Goal: Contribute content: Contribute content

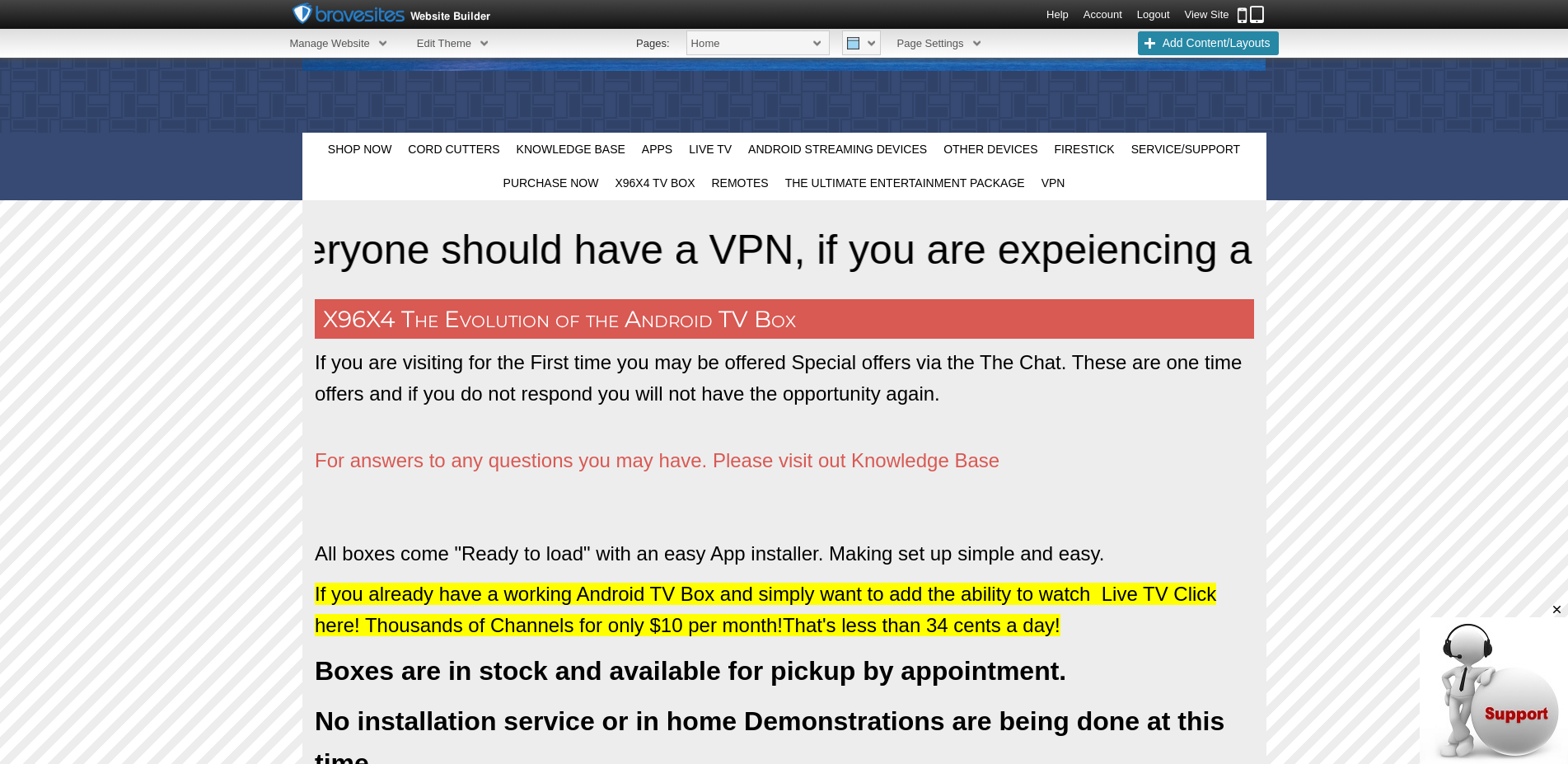
scroll to position [629, 0]
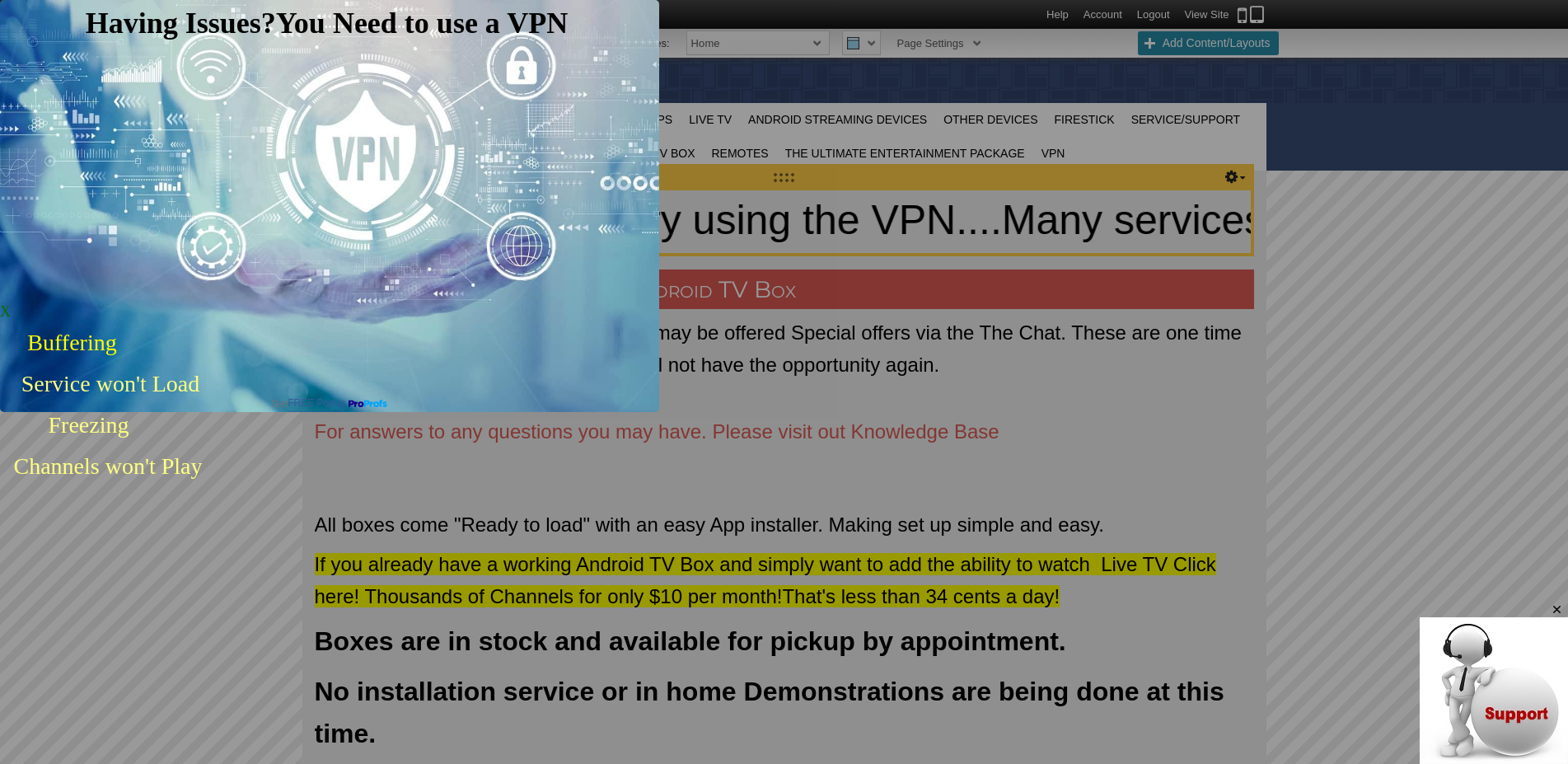
click at [11, 304] on span "X" at bounding box center [5, 312] width 11 height 16
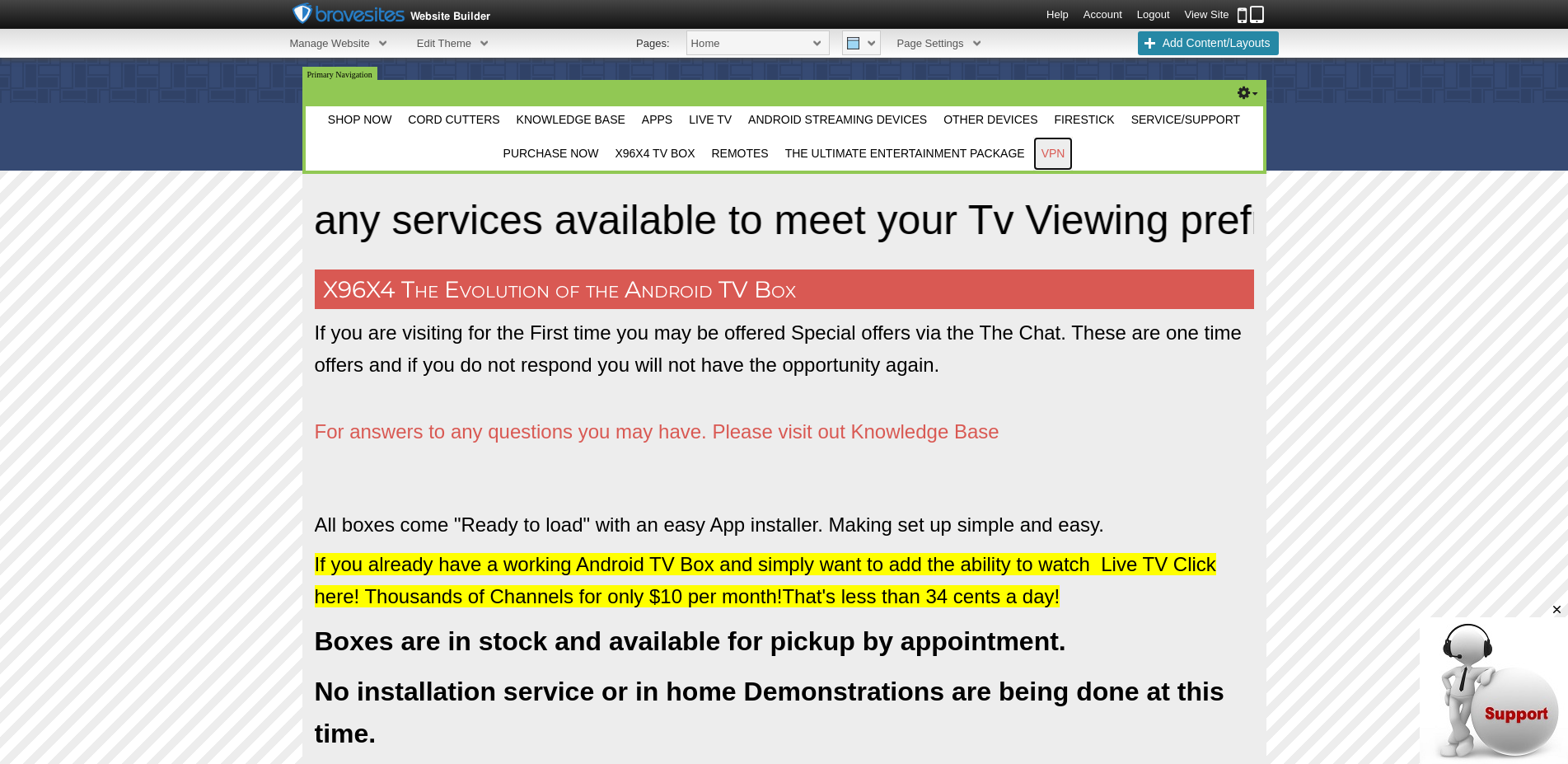
click at [1053, 156] on span "VPN" at bounding box center [1054, 153] width 24 height 13
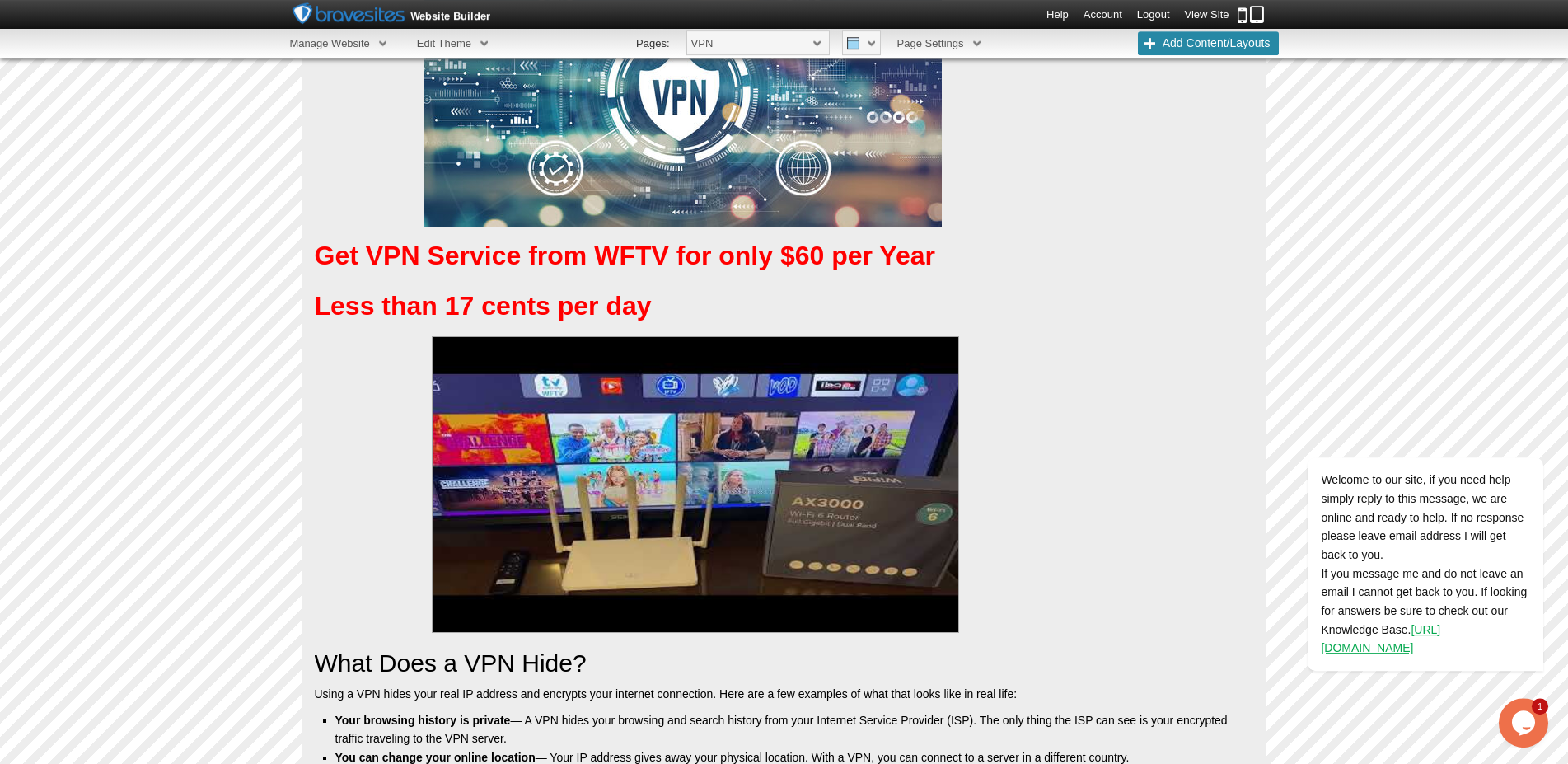
scroll to position [757, 0]
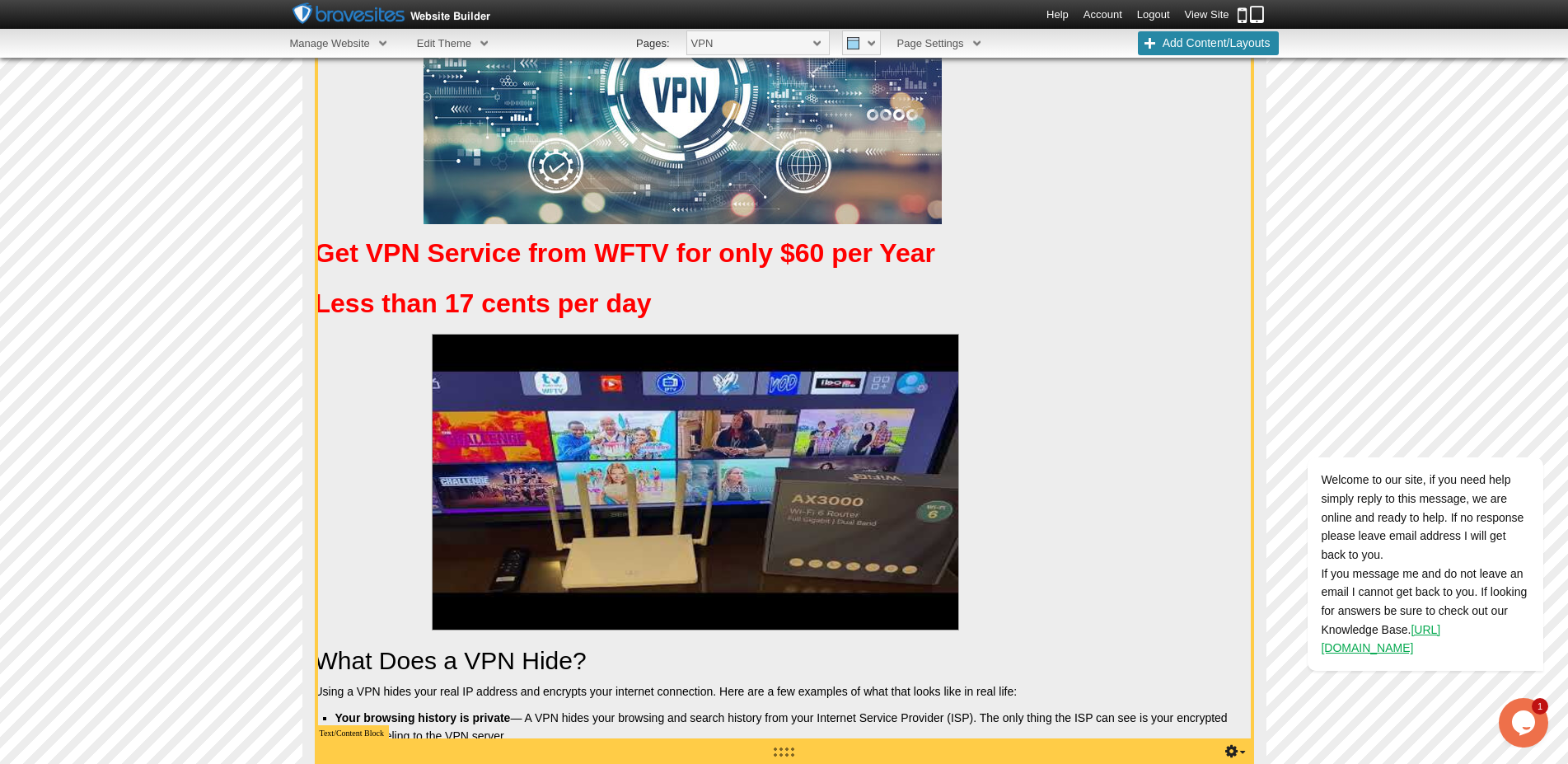
click at [977, 625] on p "false" at bounding box center [784, 481] width 940 height 296
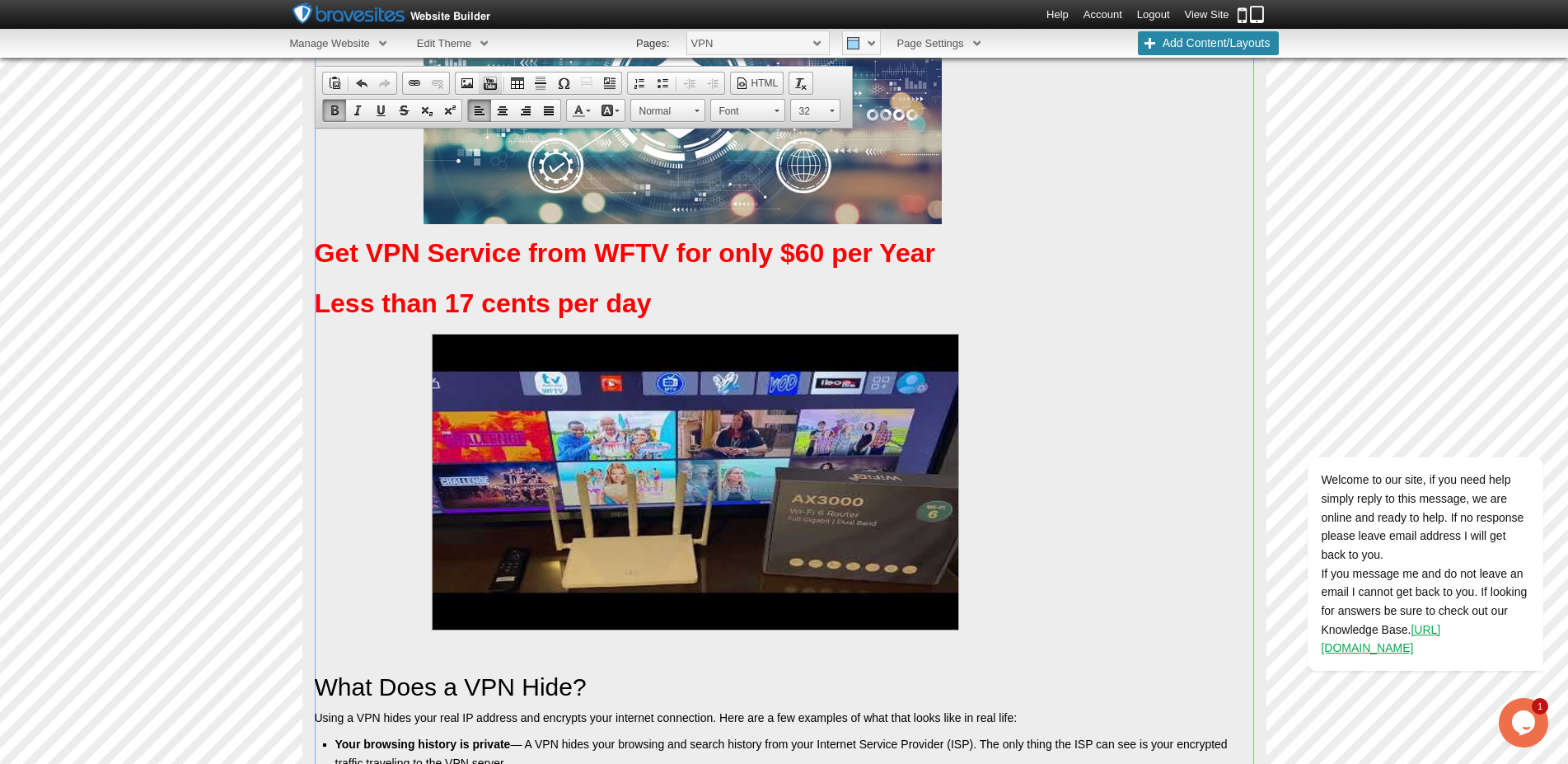
click at [489, 83] on span at bounding box center [490, 83] width 13 height 13
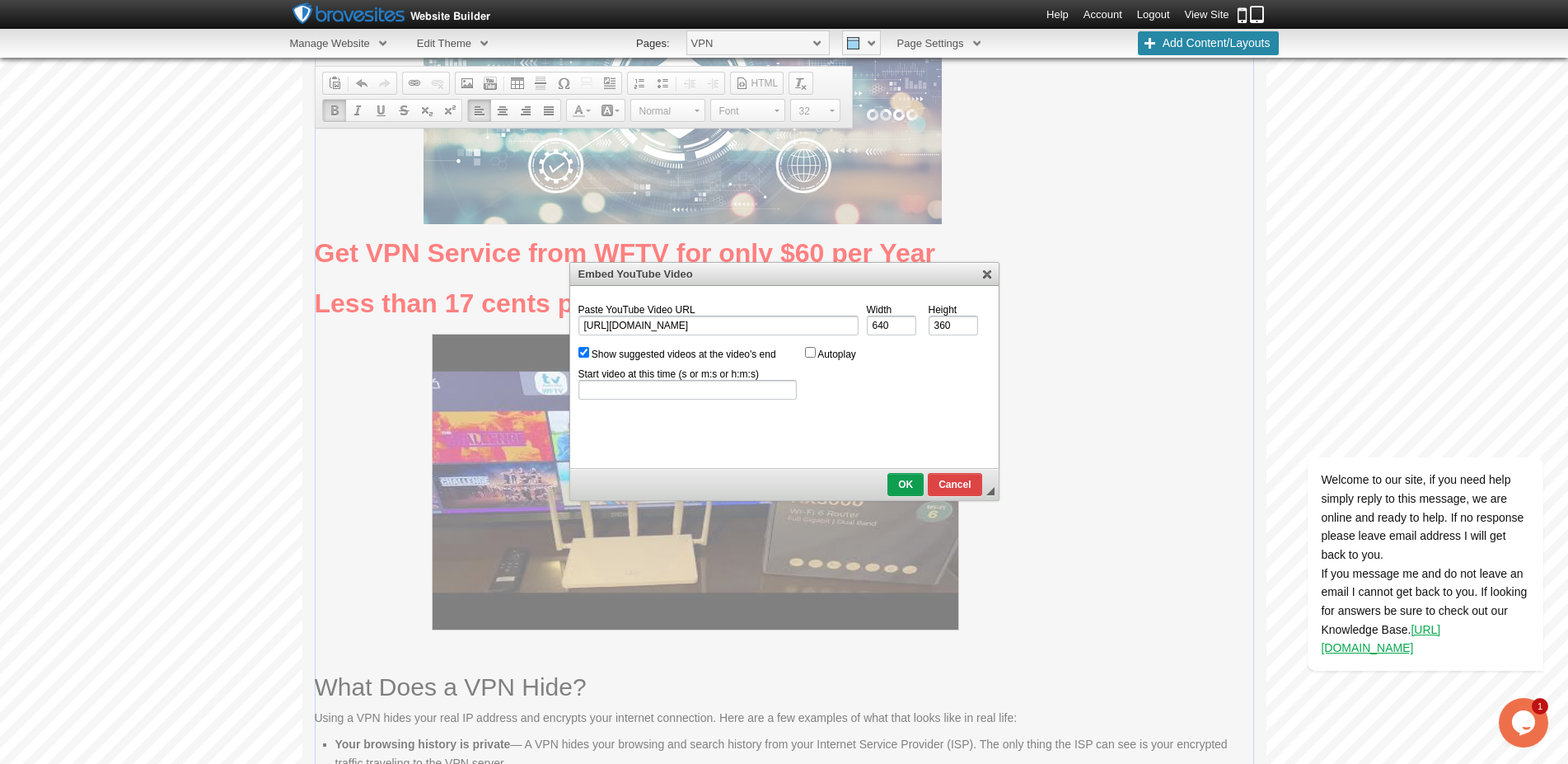
type input "[URL][DOMAIN_NAME]"
click at [581, 356] on input "Show suggested videos at the video's end" at bounding box center [584, 353] width 11 height 11
checkbox input "false"
click at [909, 486] on span "OK" at bounding box center [905, 484] width 33 height 12
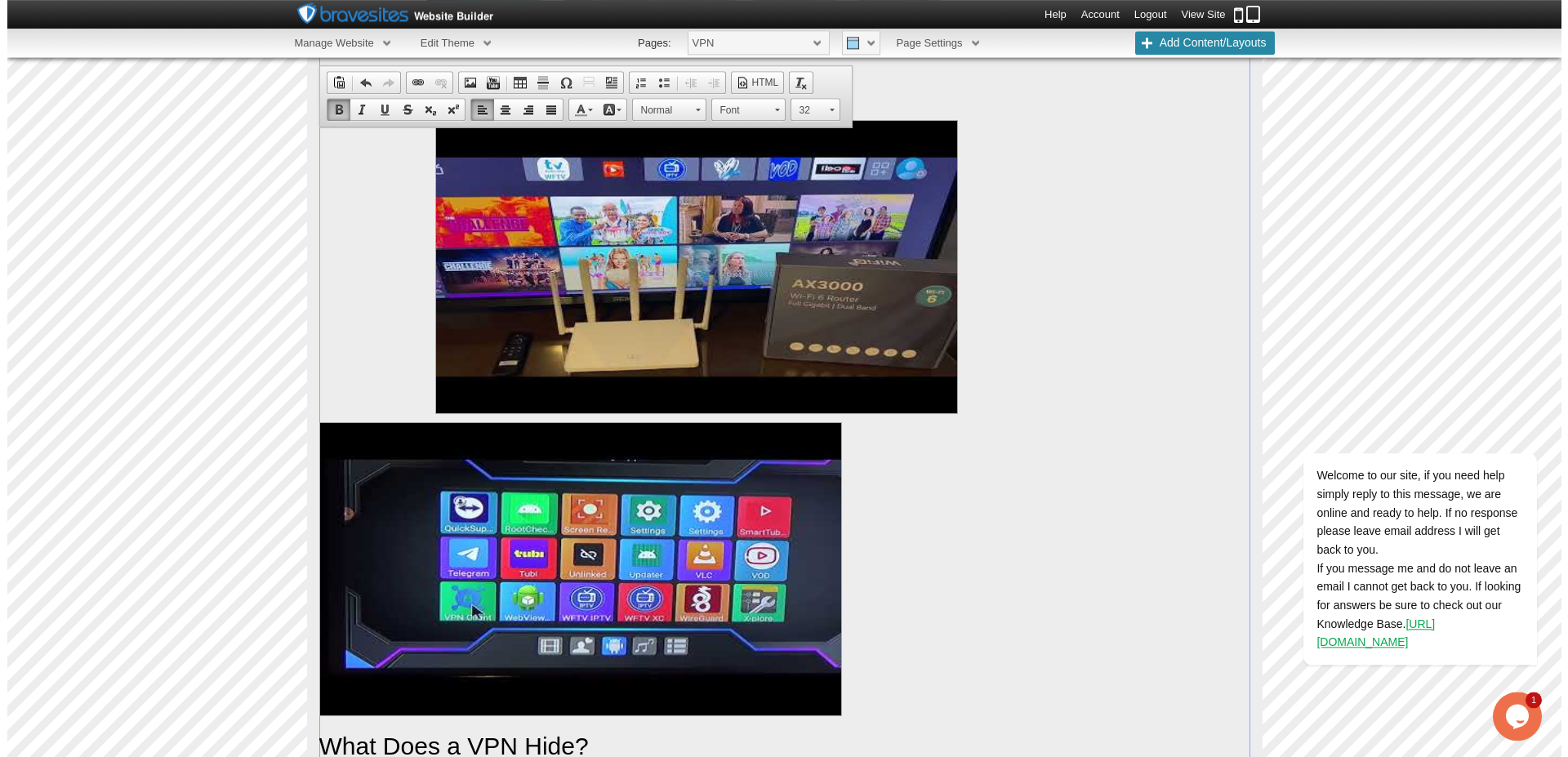
scroll to position [963, 0]
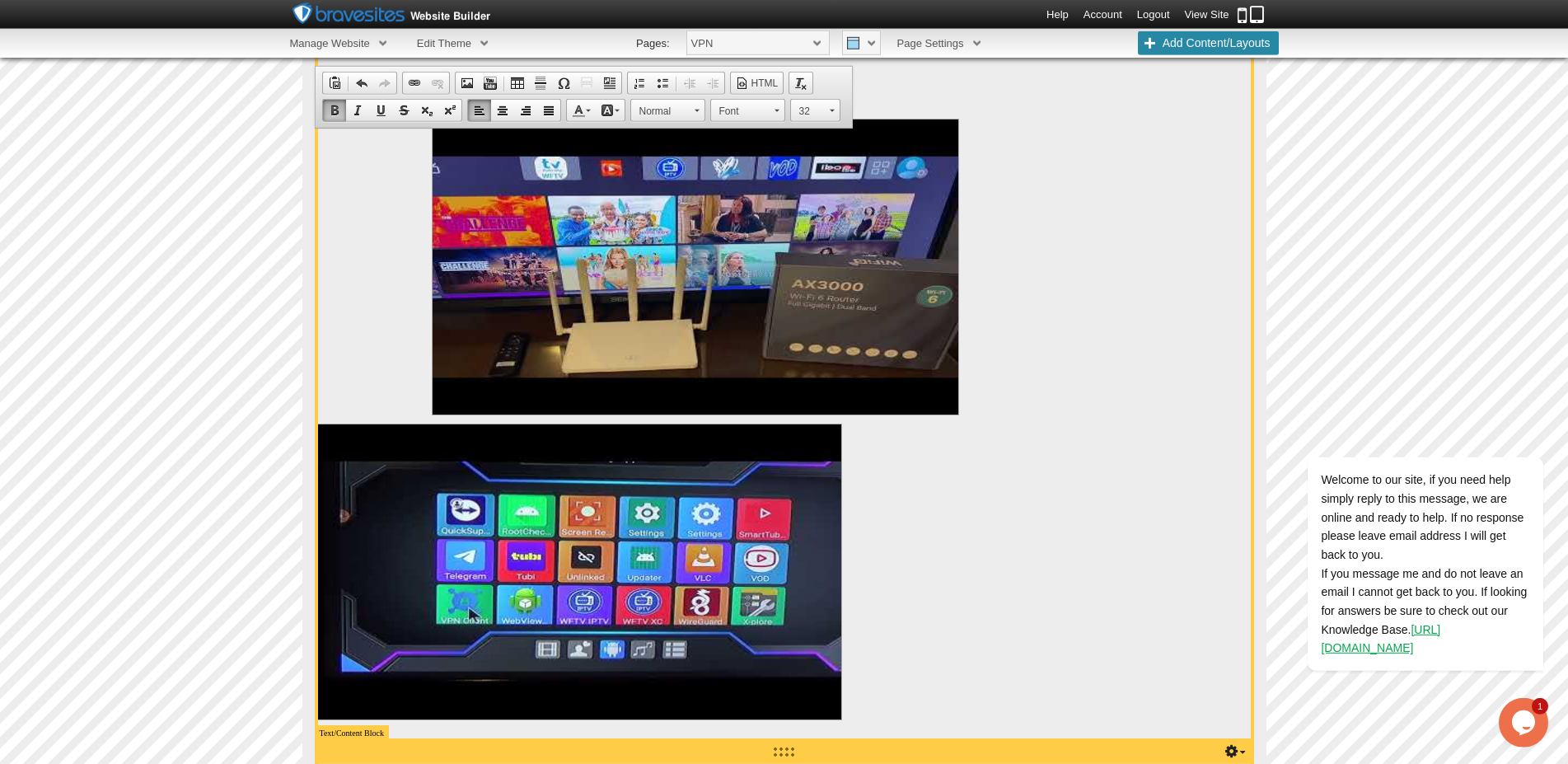
click at [319, 716] on img "false" at bounding box center [578, 572] width 528 height 296
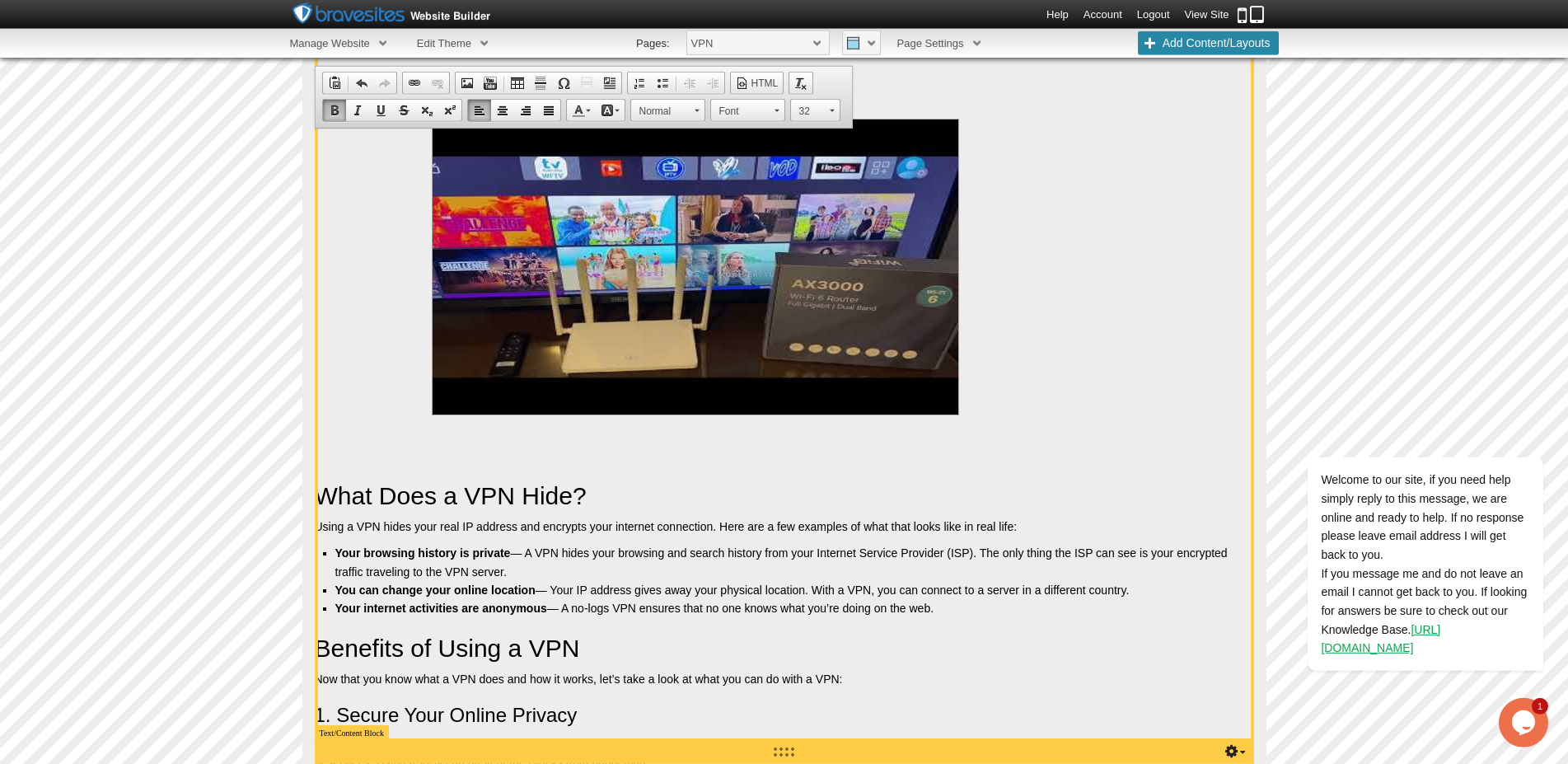
click at [983, 409] on p "false" at bounding box center [784, 266] width 940 height 296
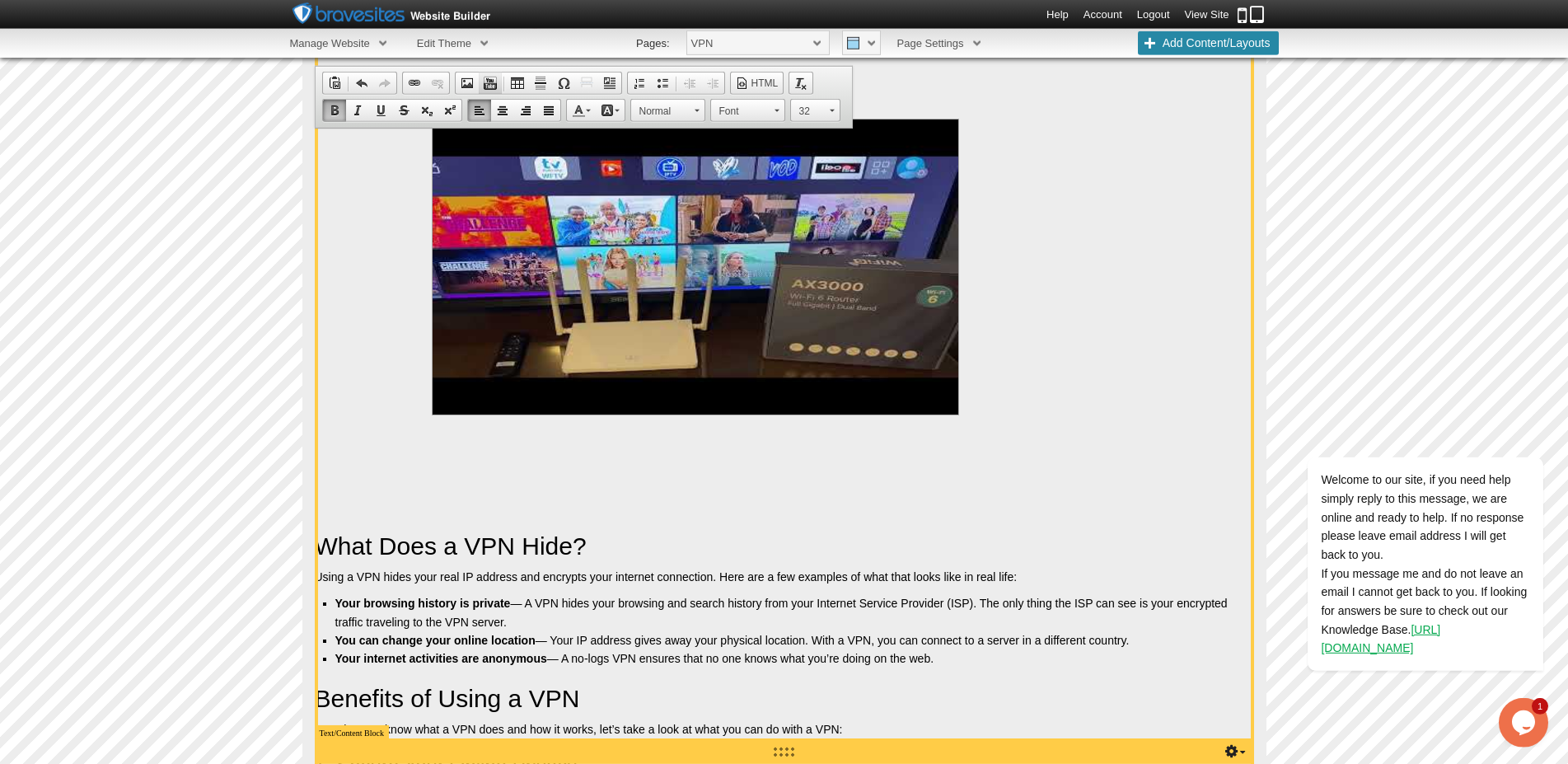
click at [489, 82] on span at bounding box center [490, 83] width 13 height 13
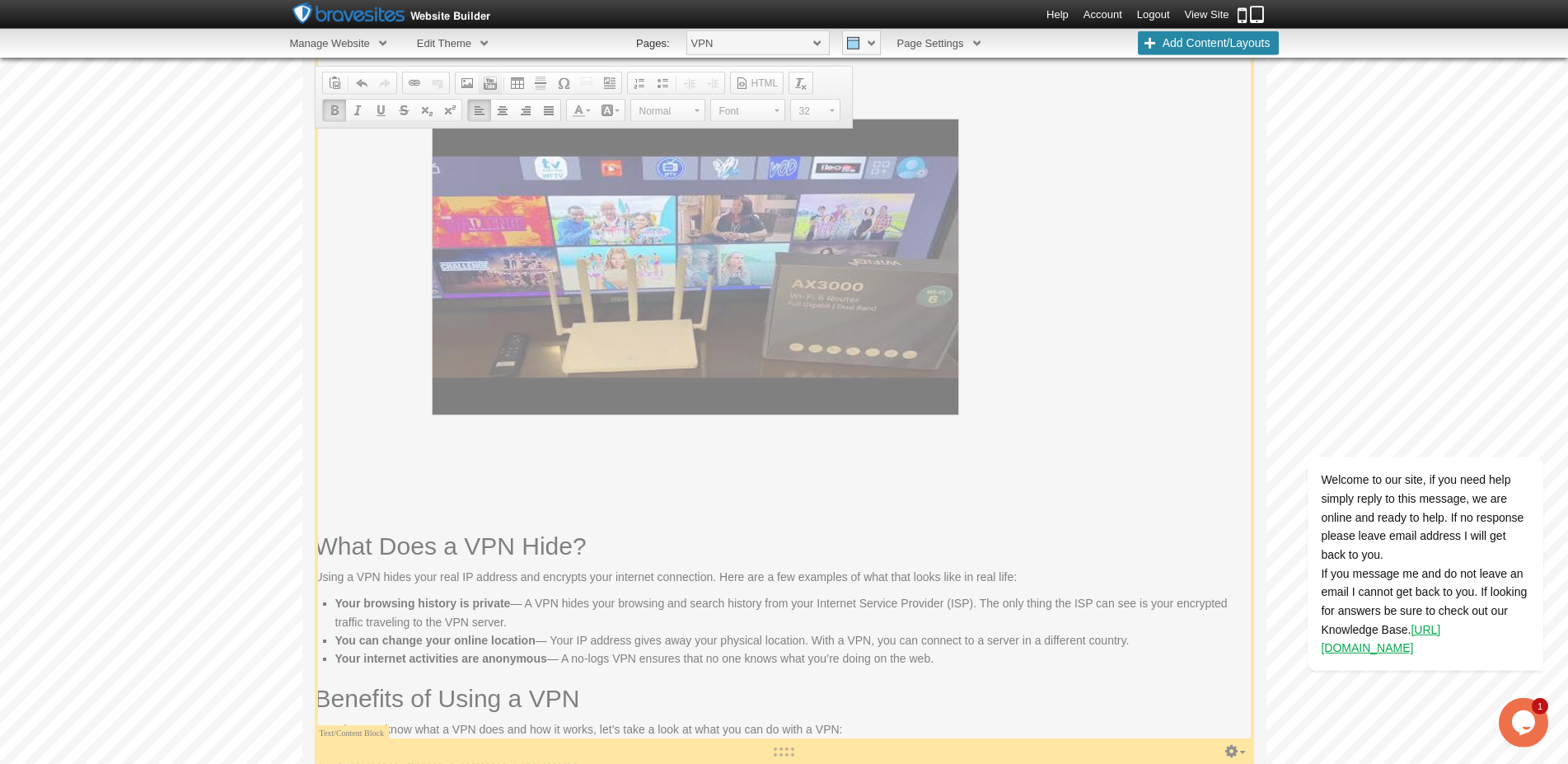
checkbox input "true"
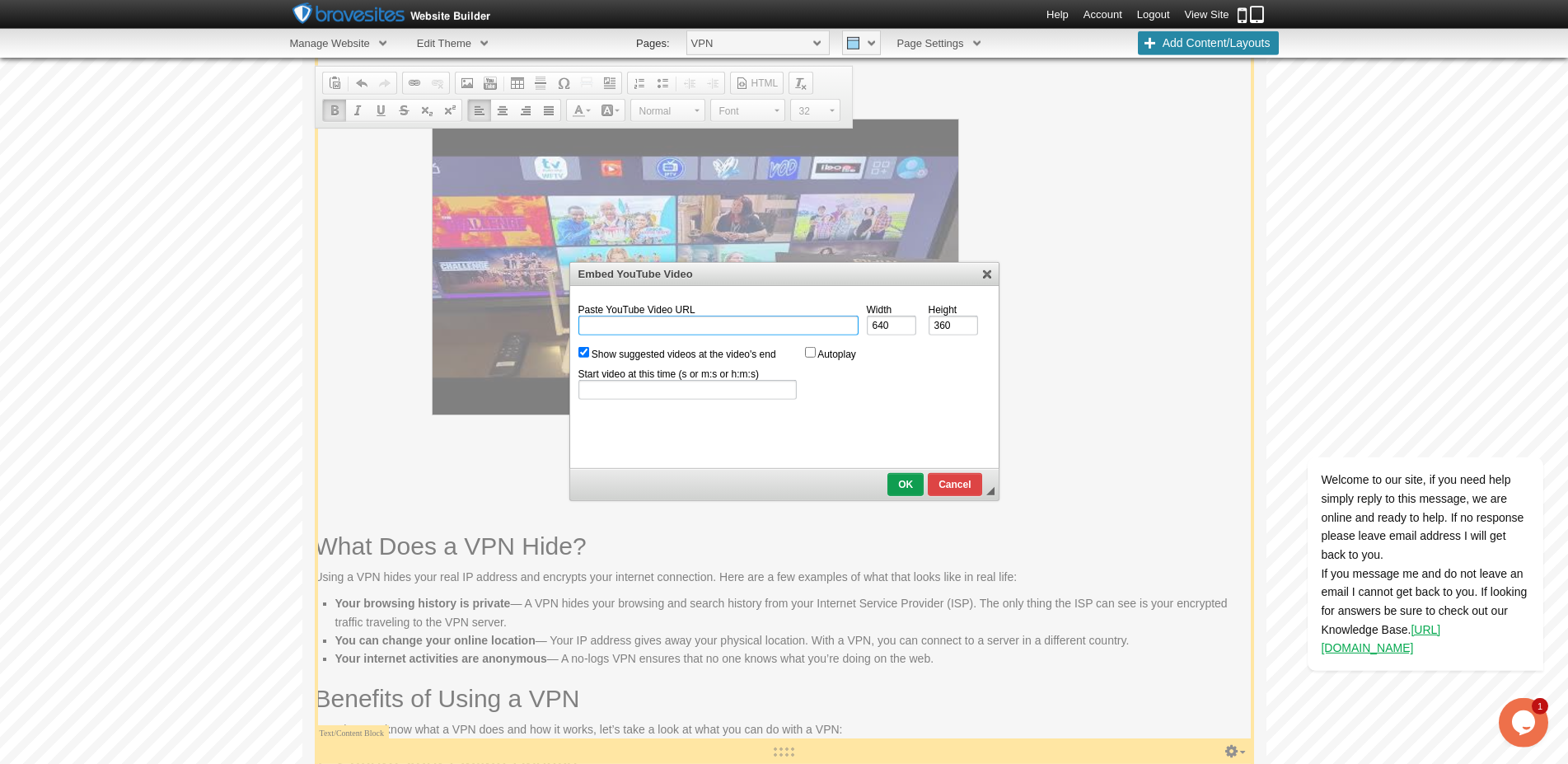
click at [604, 328] on input "Paste YouTube Video URL" at bounding box center [718, 325] width 280 height 20
paste input "[URL][DOMAIN_NAME]"
type input "[URL][DOMAIN_NAME]"
click at [584, 350] on input "Show suggested videos at the video's end" at bounding box center [584, 353] width 11 height 11
checkbox input "false"
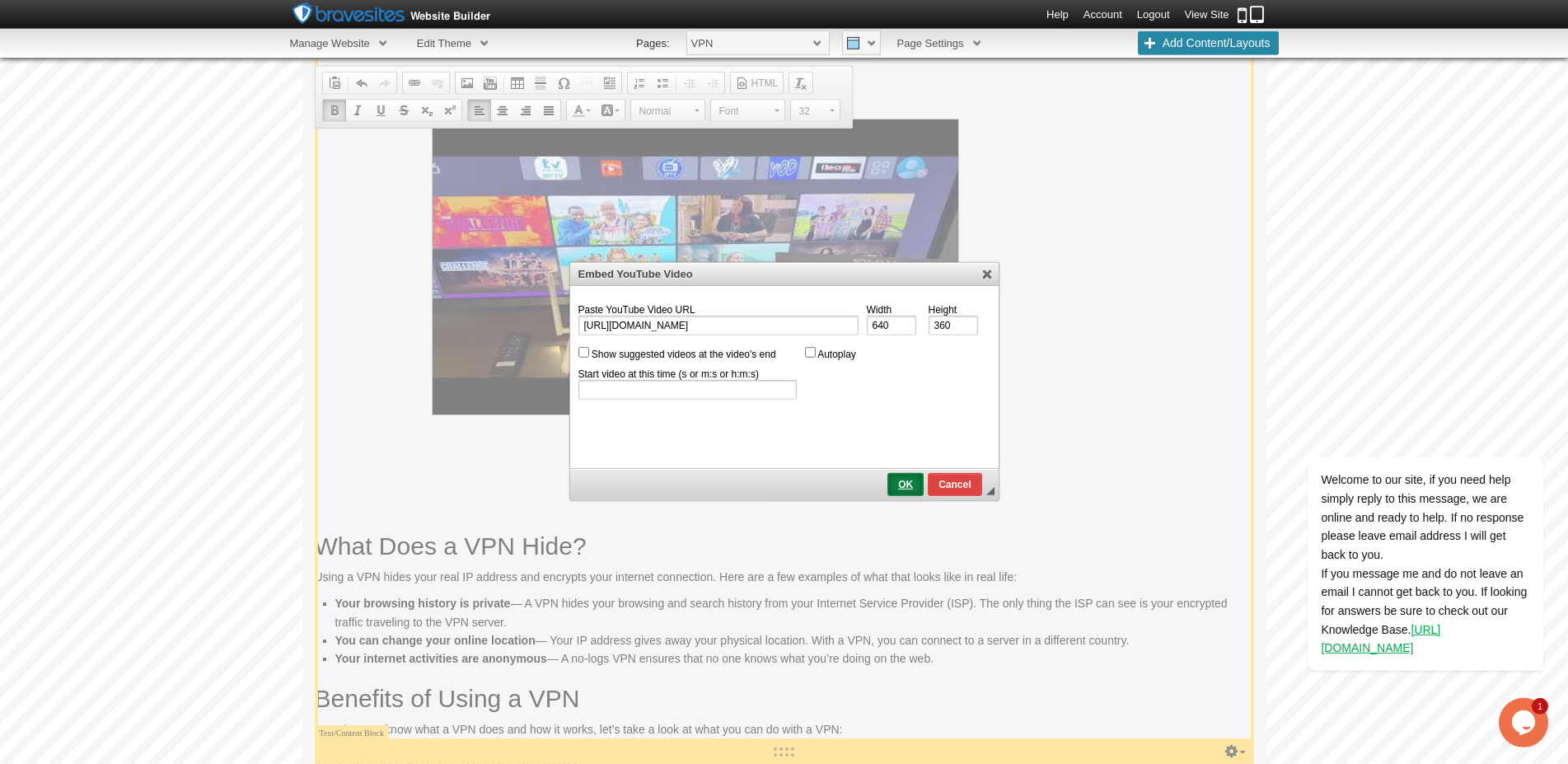
click at [910, 486] on span "OK" at bounding box center [905, 484] width 33 height 12
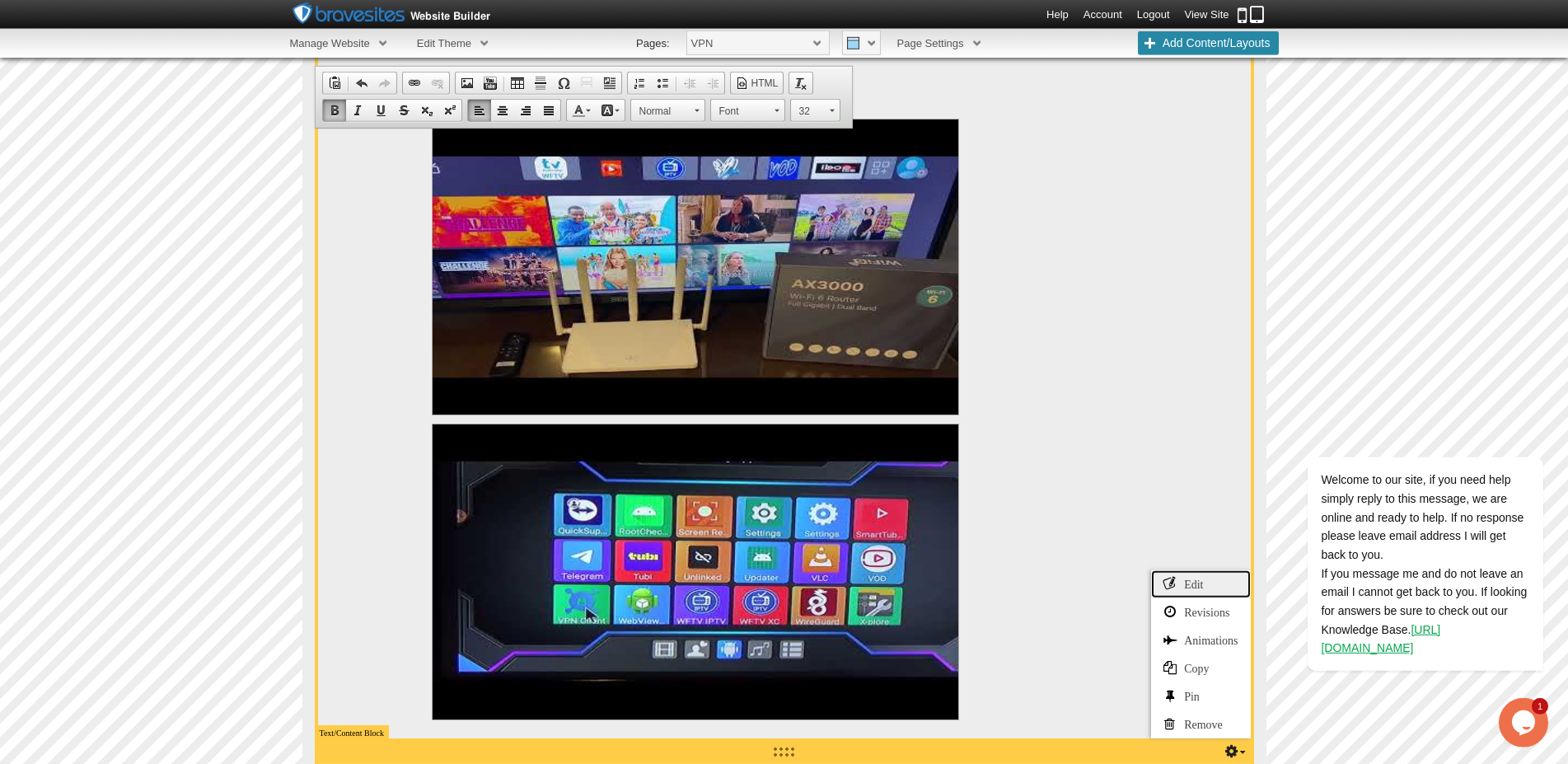
click at [1193, 591] on link "Edit" at bounding box center [1201, 584] width 98 height 28
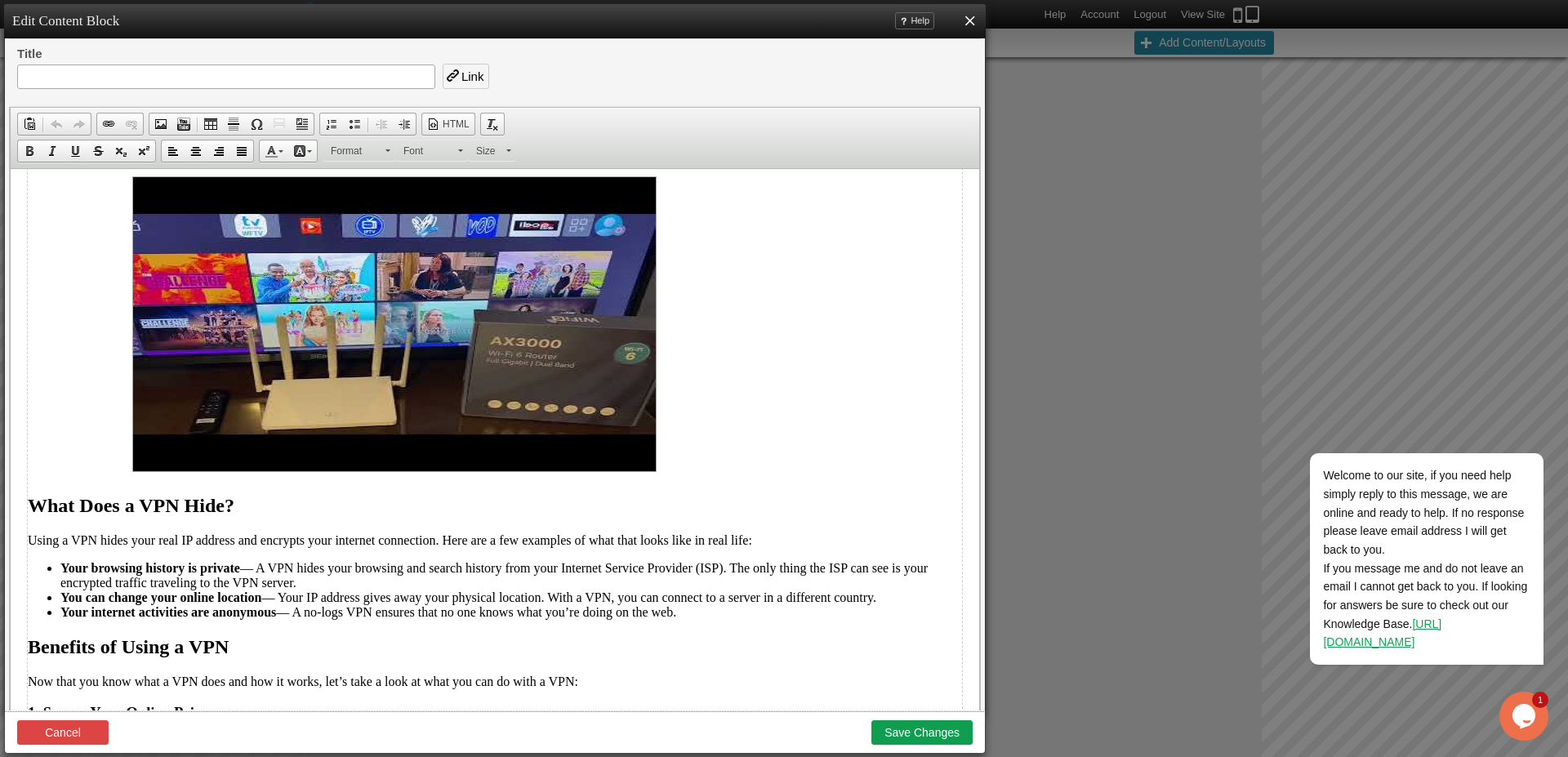
scroll to position [540, 0]
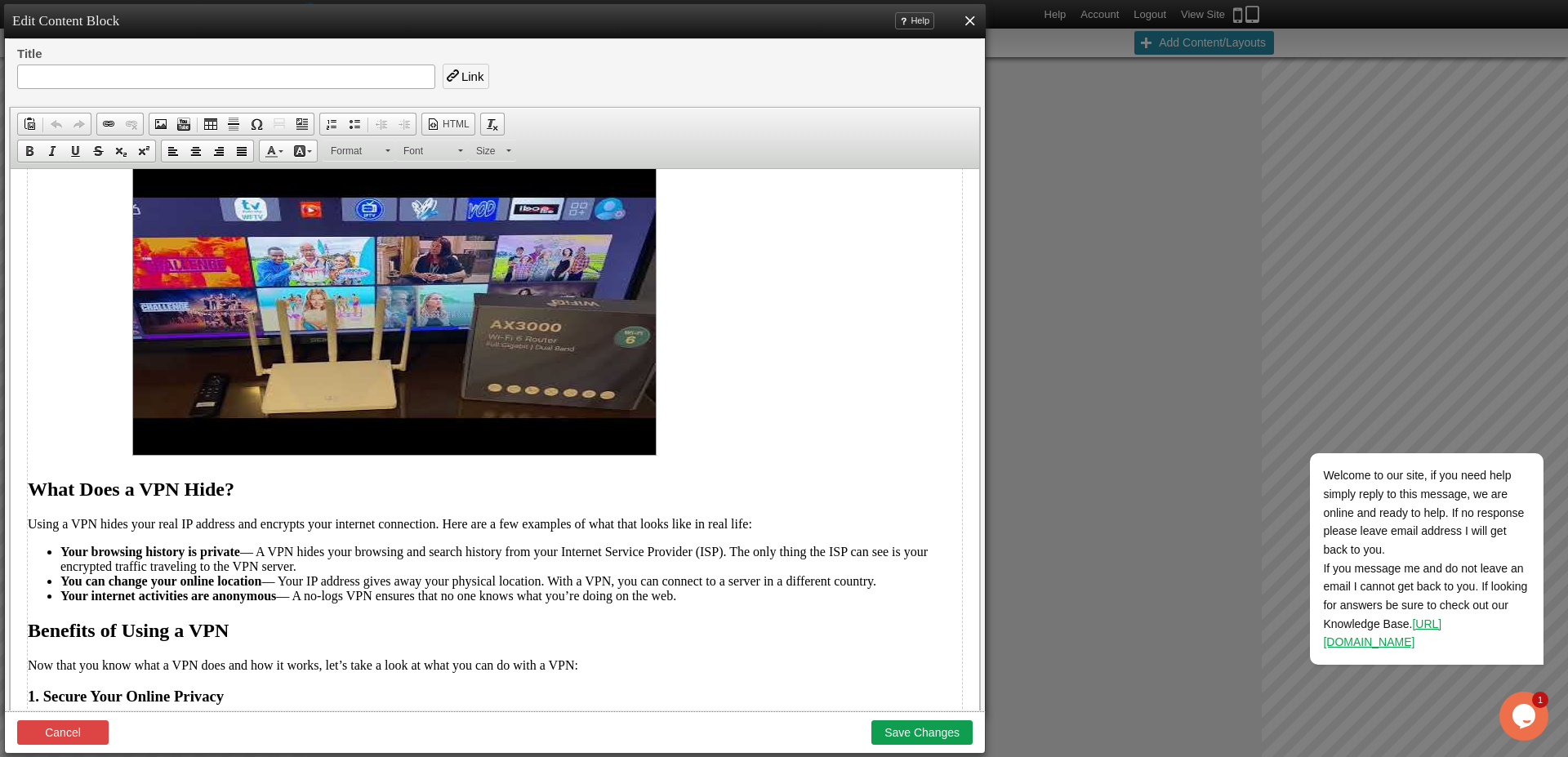
click at [668, 451] on p at bounding box center [495, 311] width 934 height 302
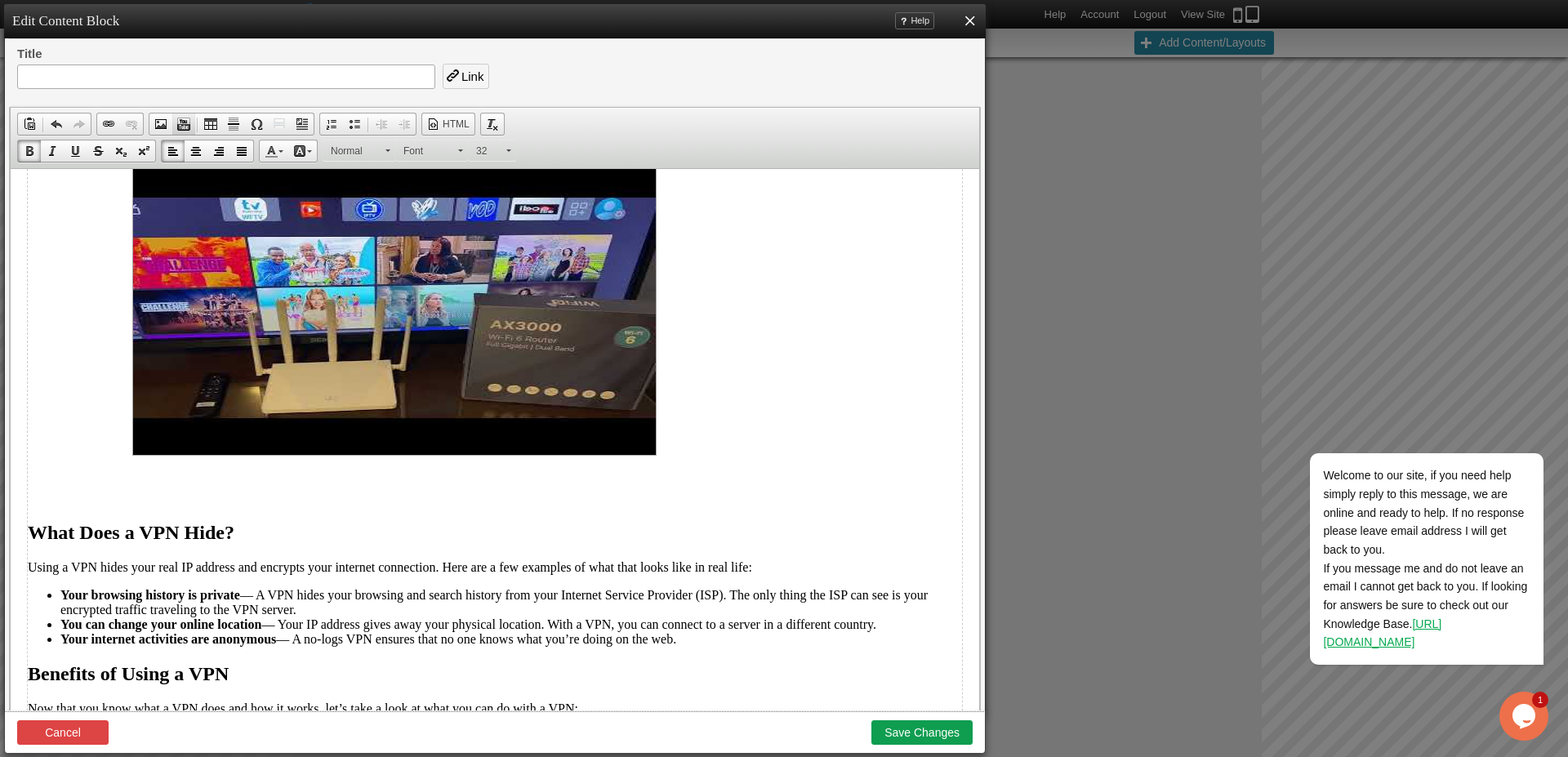
click at [184, 121] on span at bounding box center [183, 124] width 13 height 13
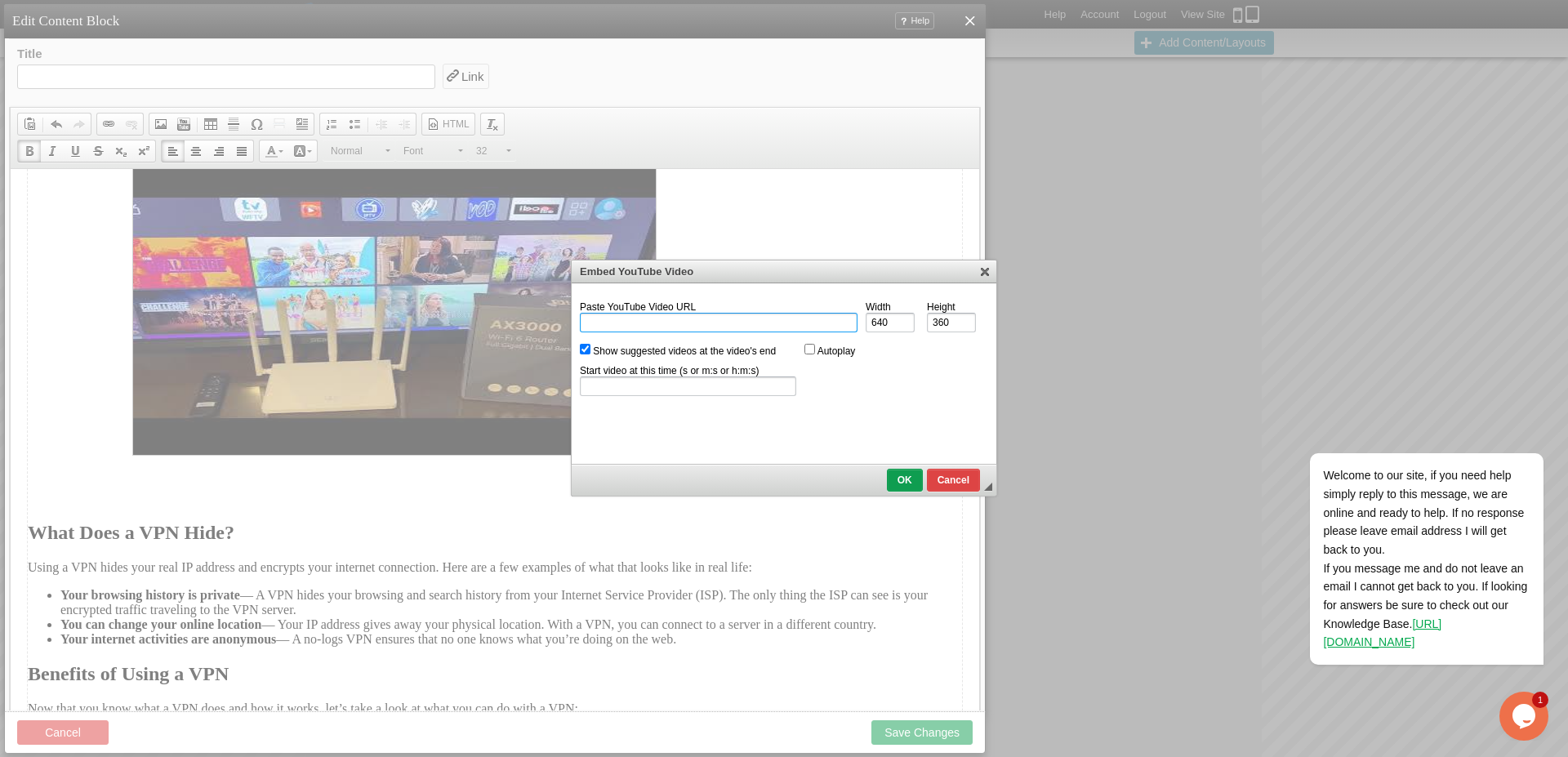
click at [610, 321] on input "Paste YouTube Video URL" at bounding box center [718, 322] width 277 height 20
paste input "[URL][DOMAIN_NAME]"
type input "[URL][DOMAIN_NAME]"
click at [592, 356] on span "Show suggested videos at the video's end" at bounding box center [677, 350] width 196 height 12
click at [585, 353] on input "Show suggested videos at the video's end" at bounding box center [585, 350] width 11 height 11
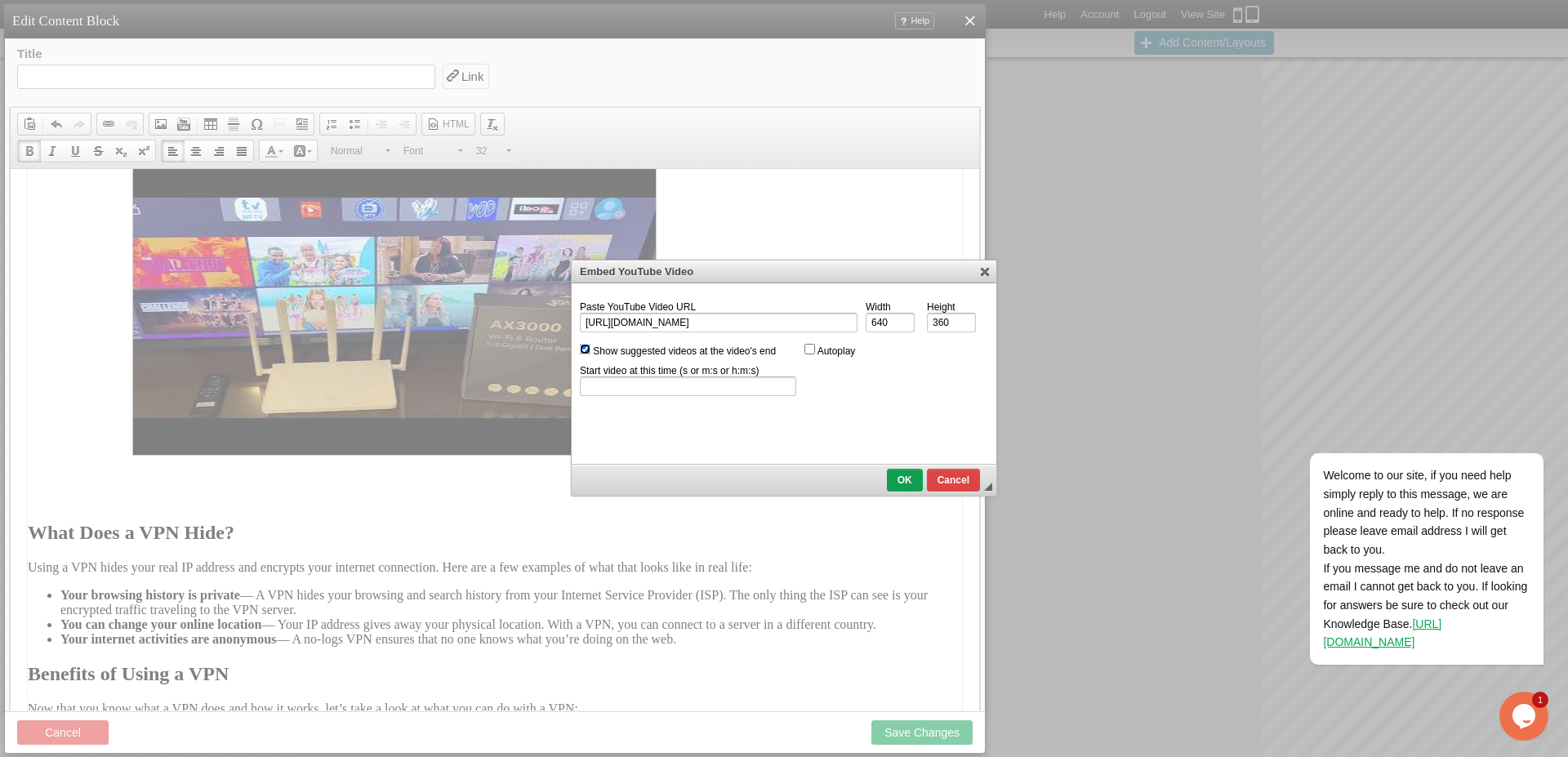
checkbox input "false"
click at [912, 480] on span "OK" at bounding box center [905, 480] width 33 height 12
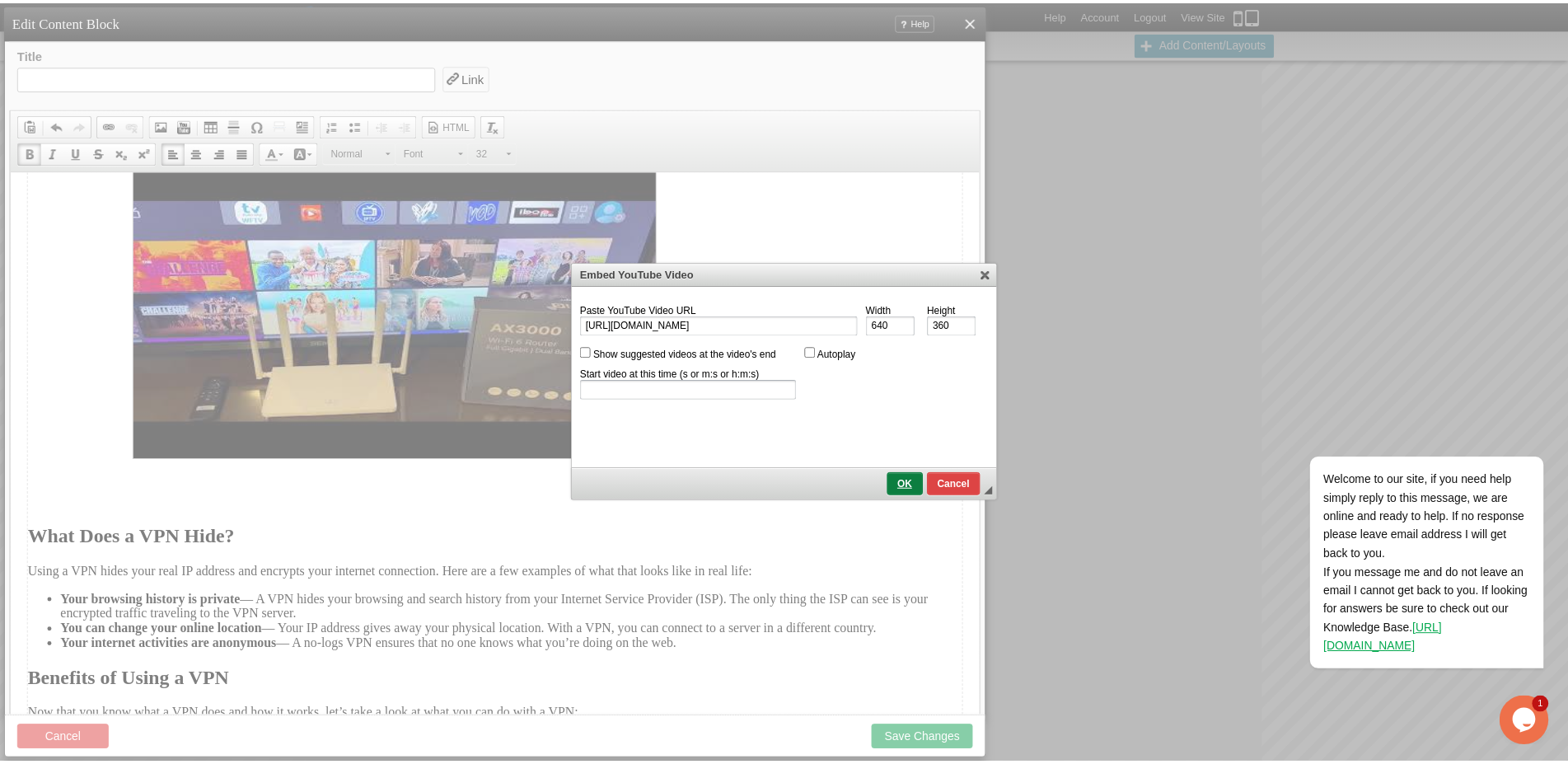
scroll to position [614, 0]
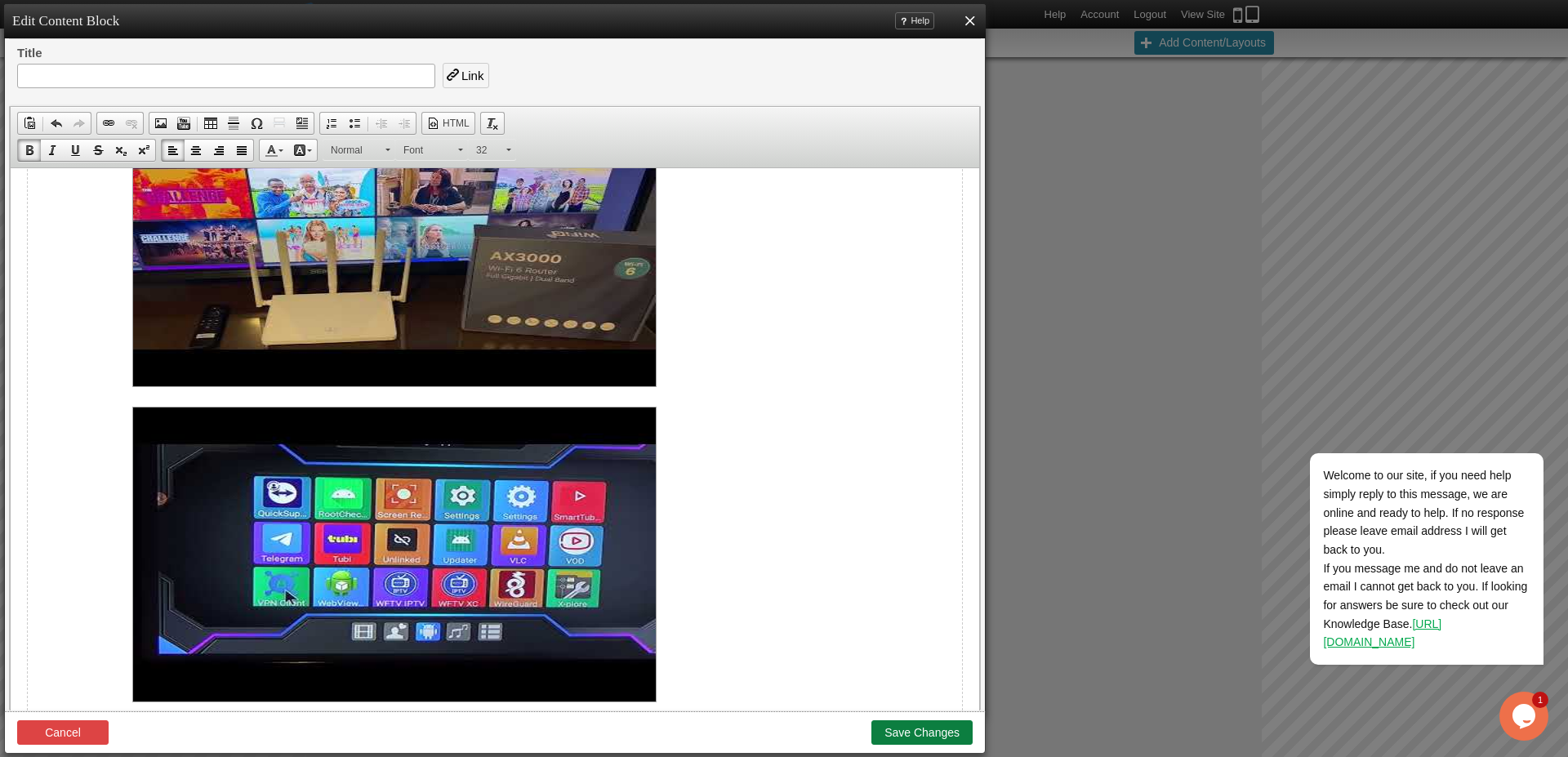
click at [942, 732] on button "Save Changes" at bounding box center [922, 732] width 101 height 24
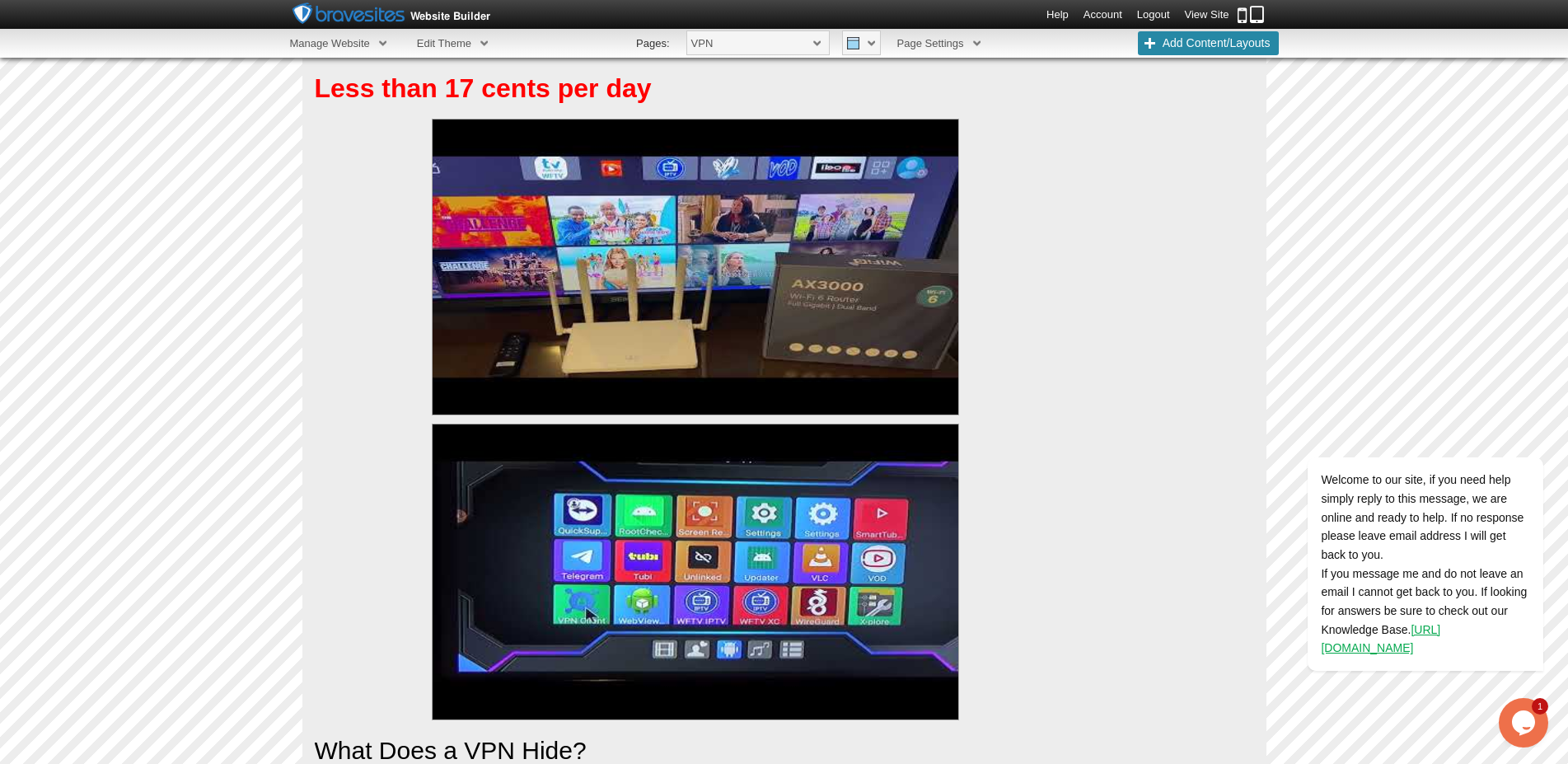
click at [1202, 13] on link "View Site" at bounding box center [1207, 15] width 45 height 13
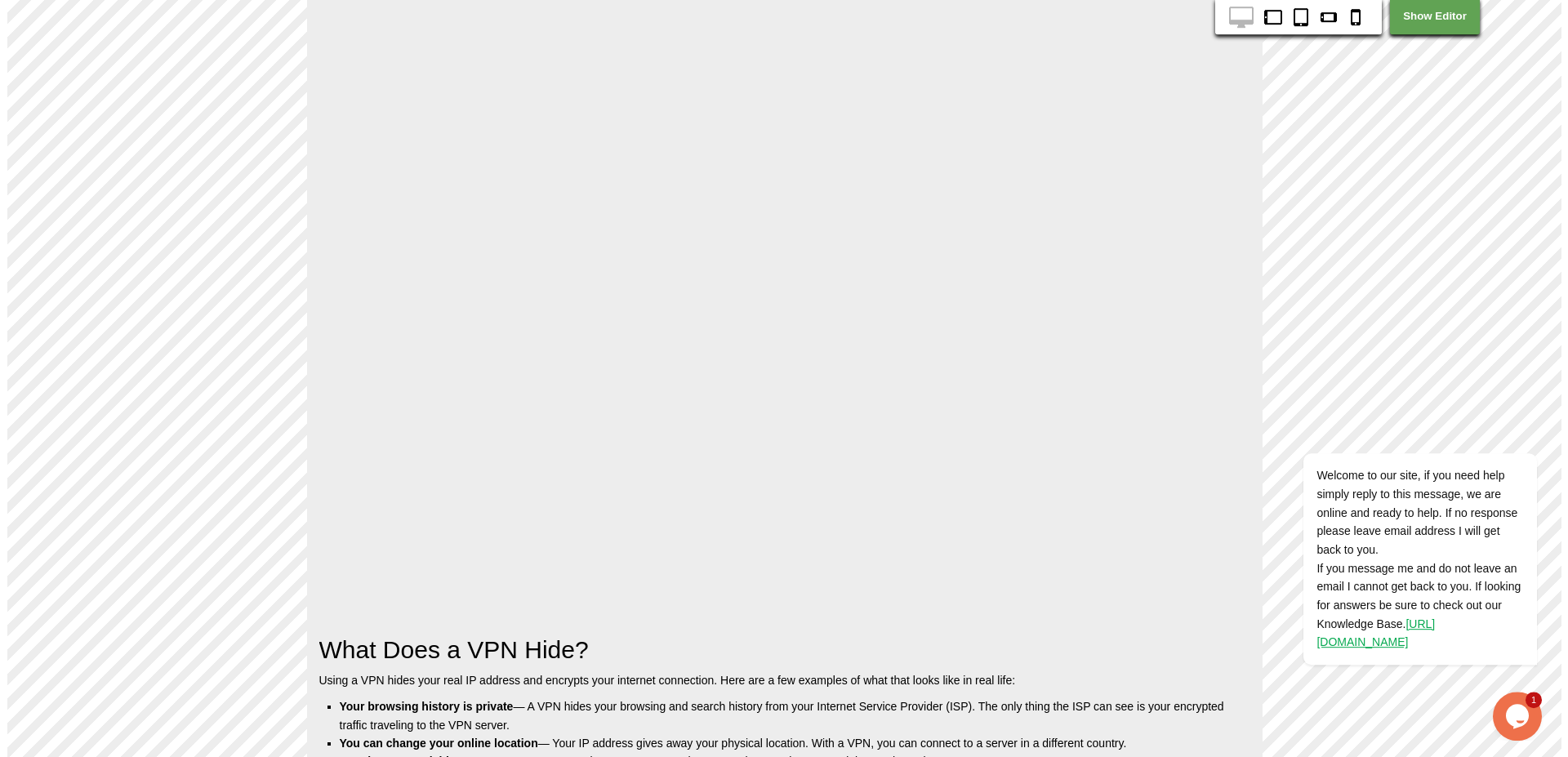
scroll to position [1044, 0]
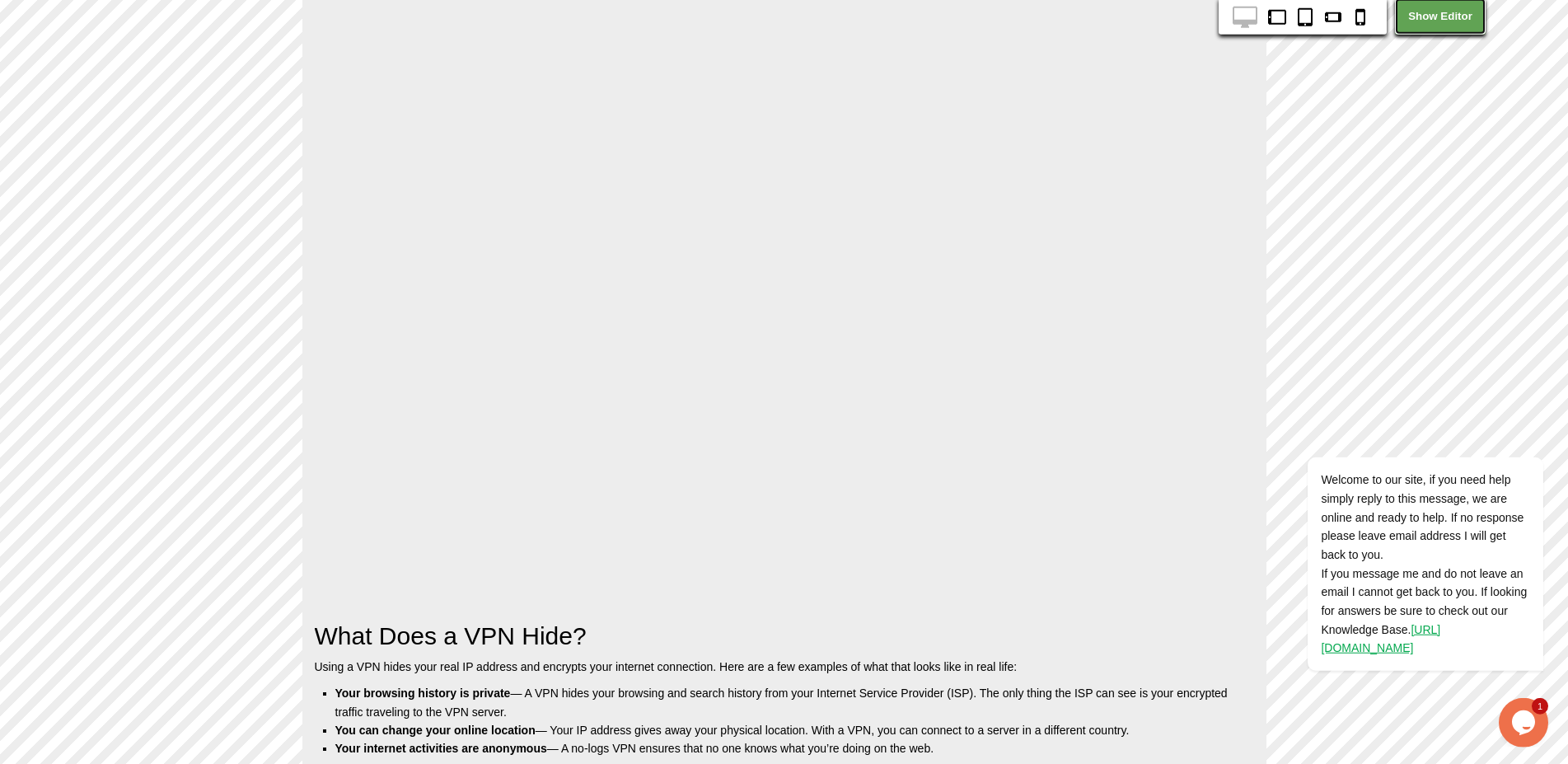
click at [1431, 5] on link "Show Editor" at bounding box center [1440, 16] width 90 height 36
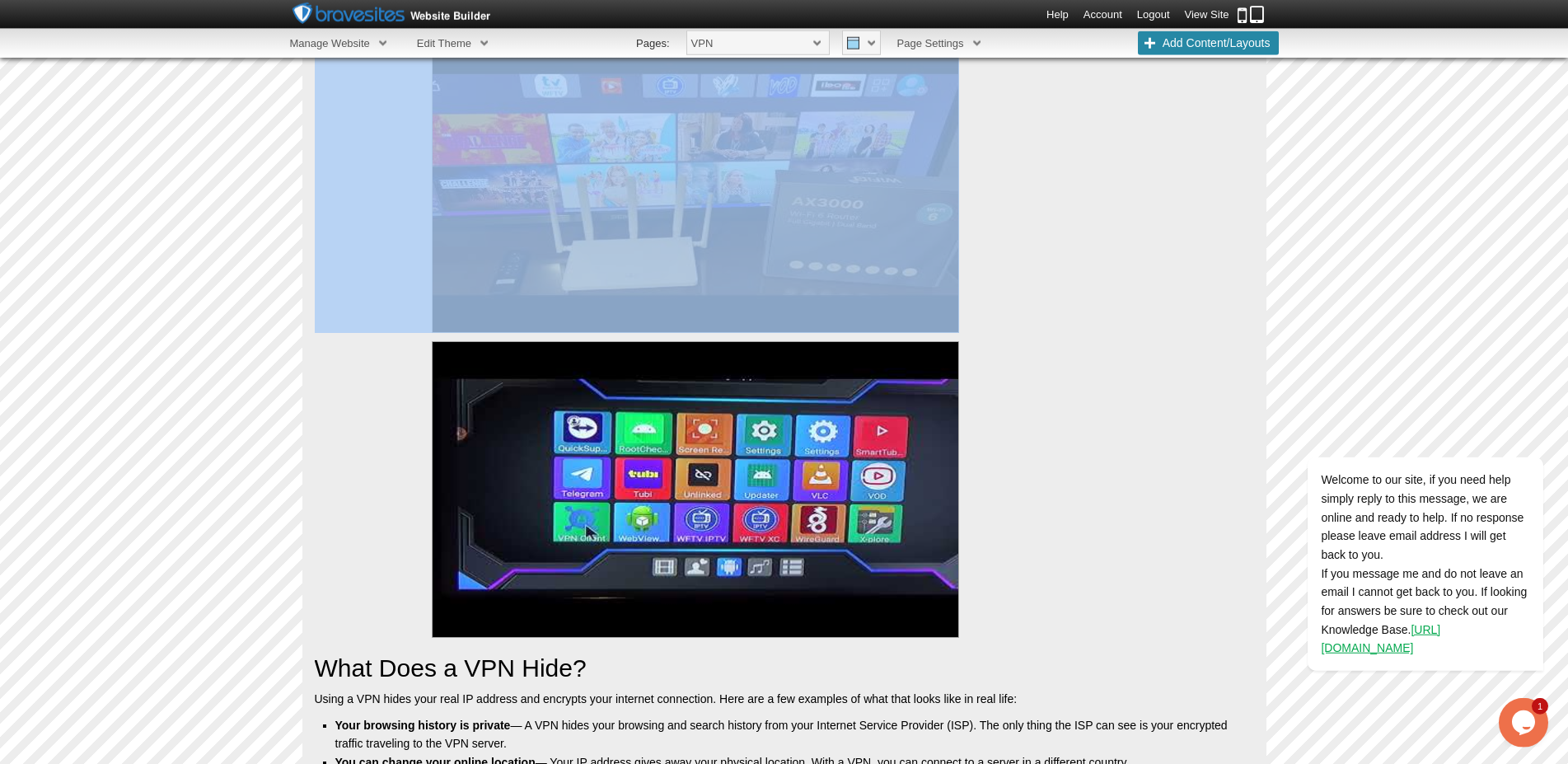
click at [683, 228] on img "false" at bounding box center [696, 184] width 528 height 296
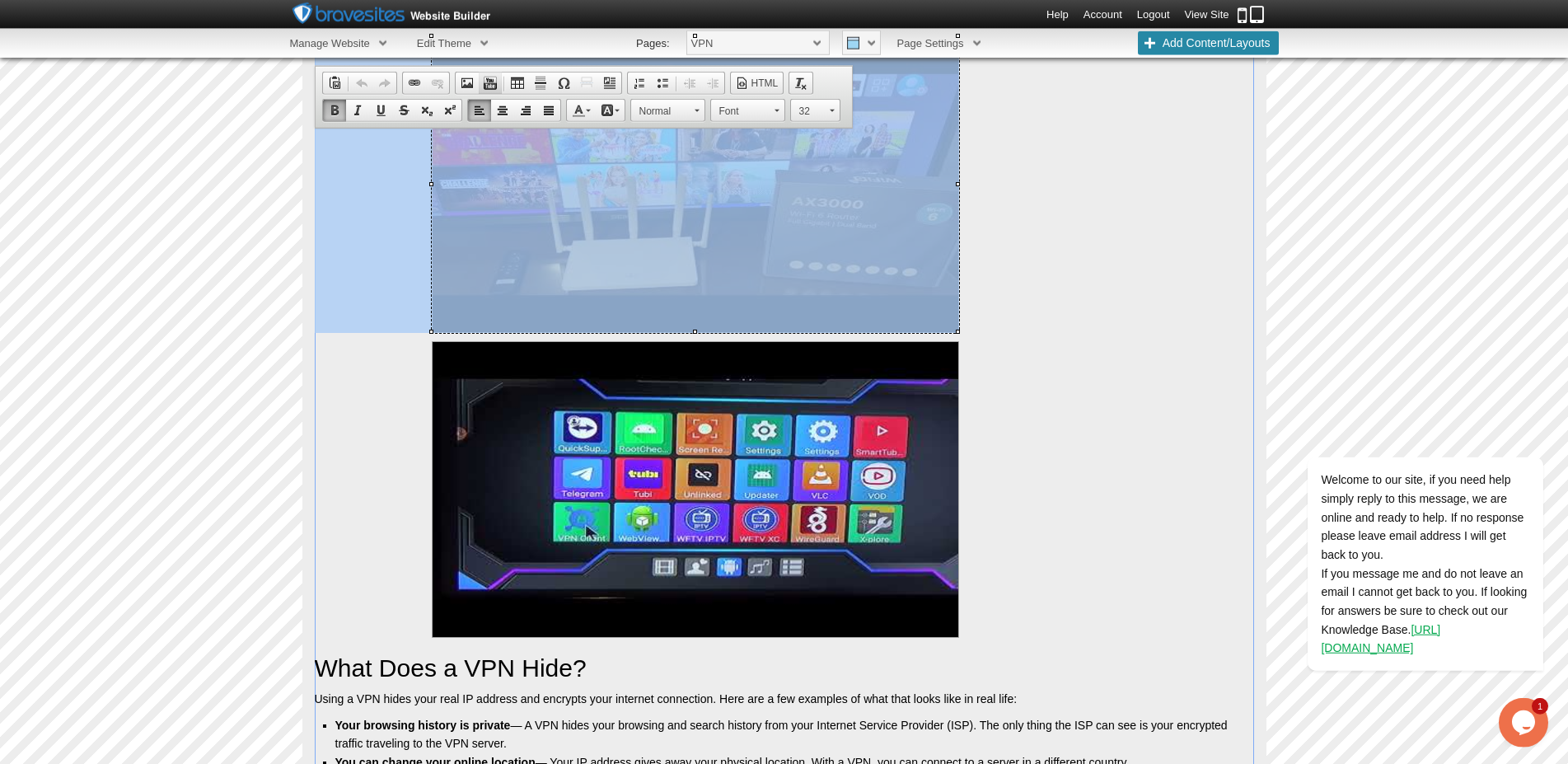
click at [487, 84] on span at bounding box center [490, 83] width 13 height 13
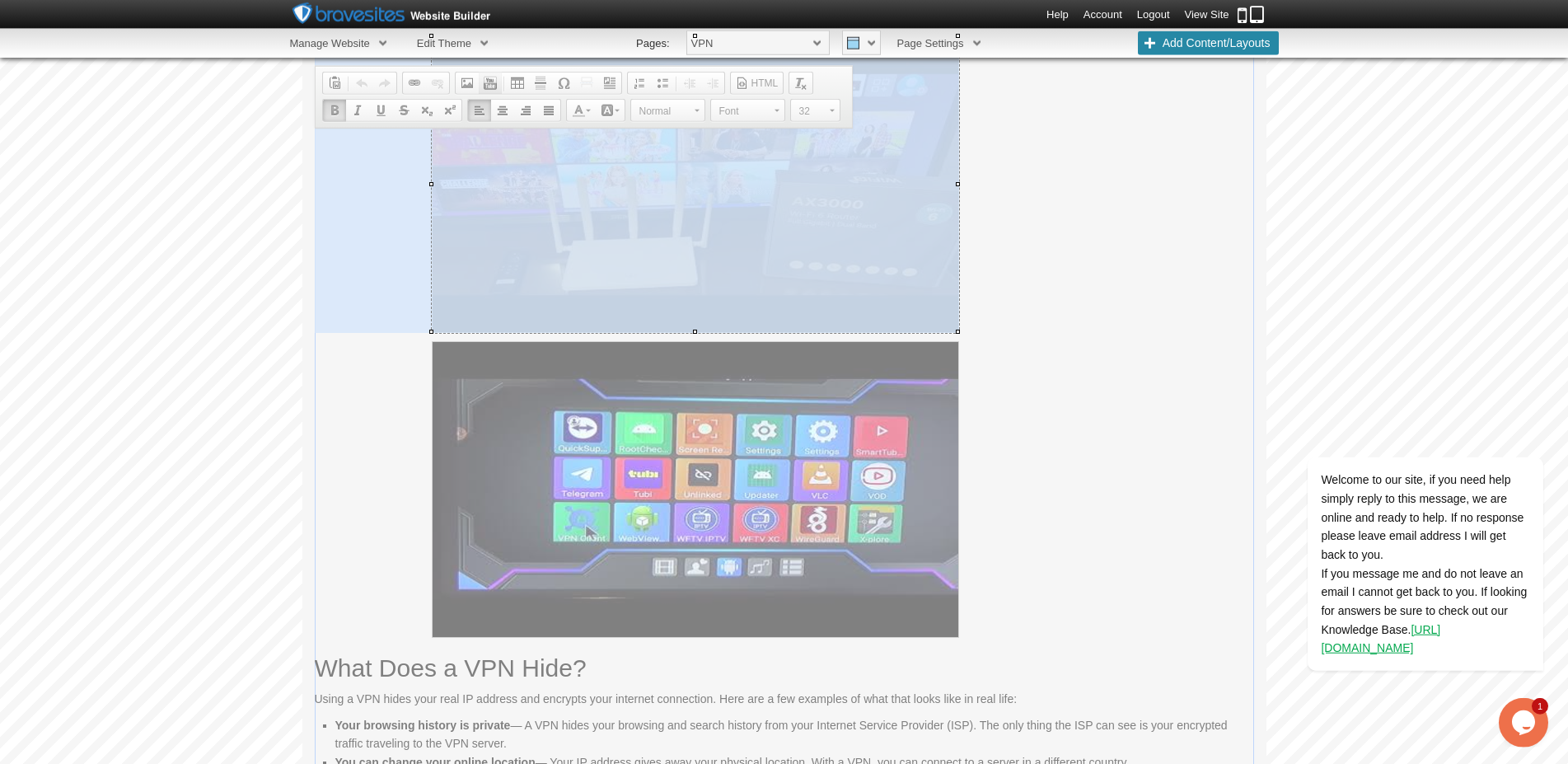
type input "[URL][DOMAIN_NAME]"
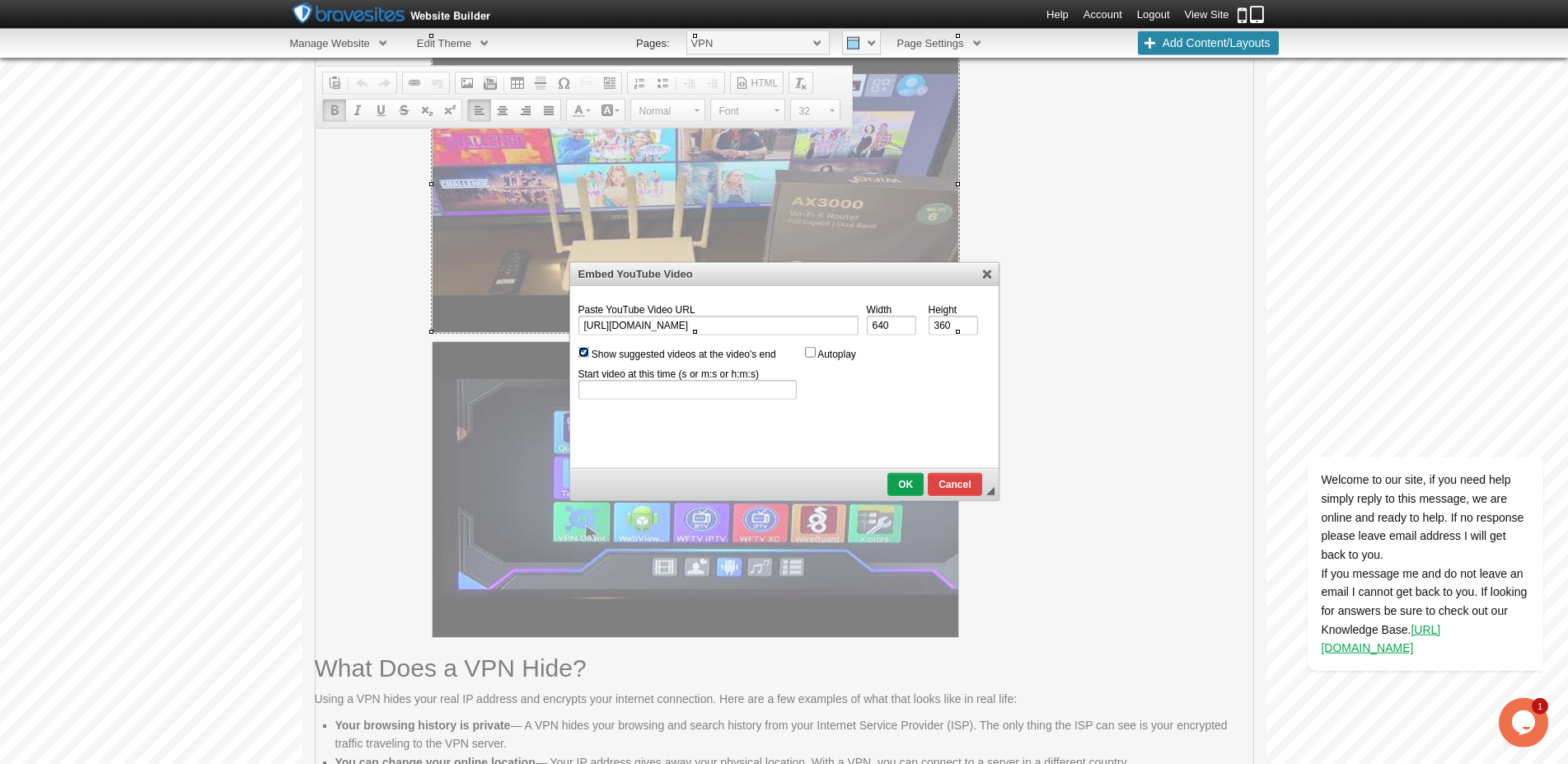
click at [582, 349] on input "Show suggested videos at the video's end" at bounding box center [584, 353] width 11 height 11
checkbox input "false"
click at [905, 482] on span "OK" at bounding box center [905, 484] width 33 height 12
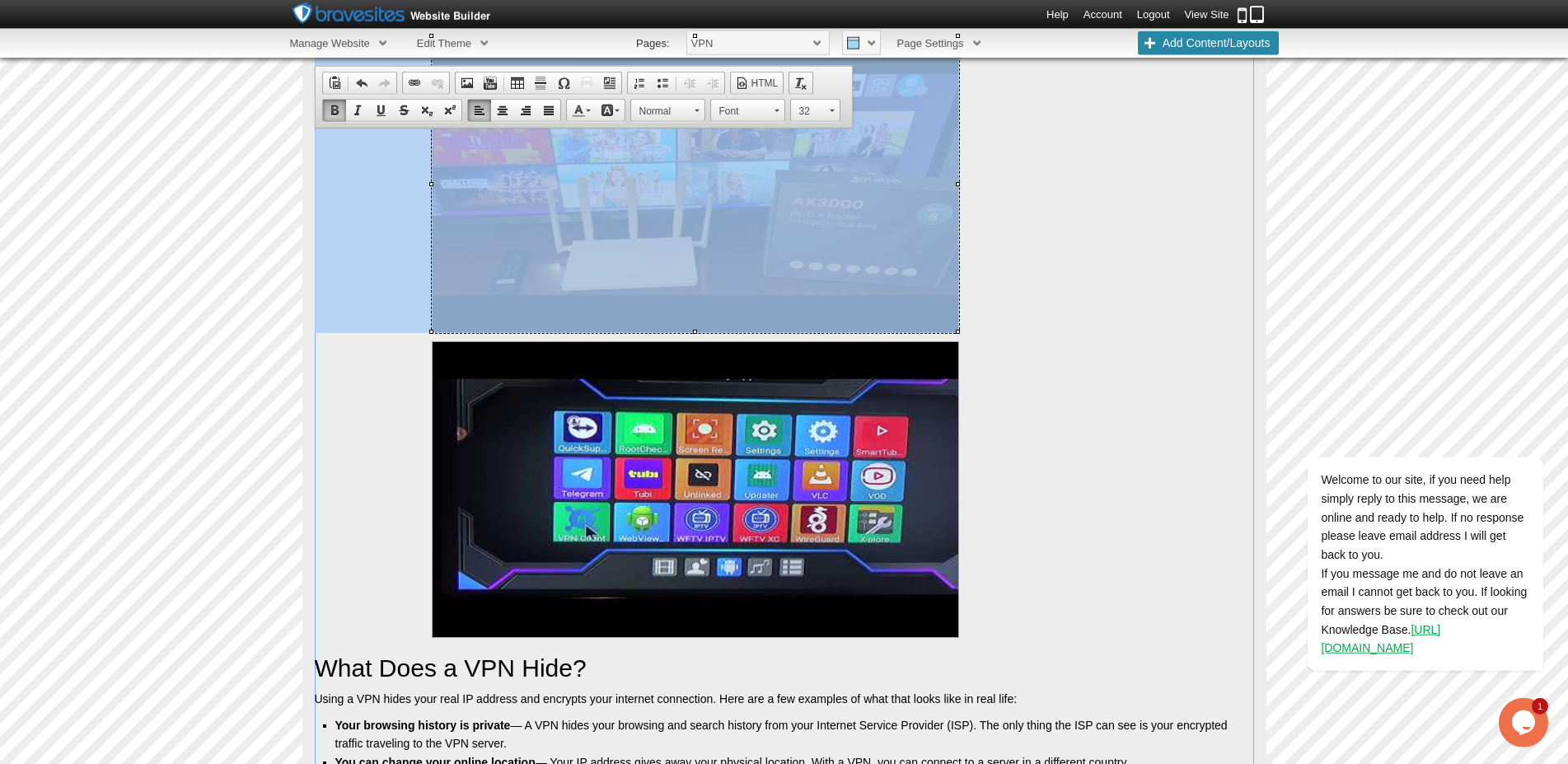
click at [726, 285] on img "false" at bounding box center [696, 184] width 528 height 296
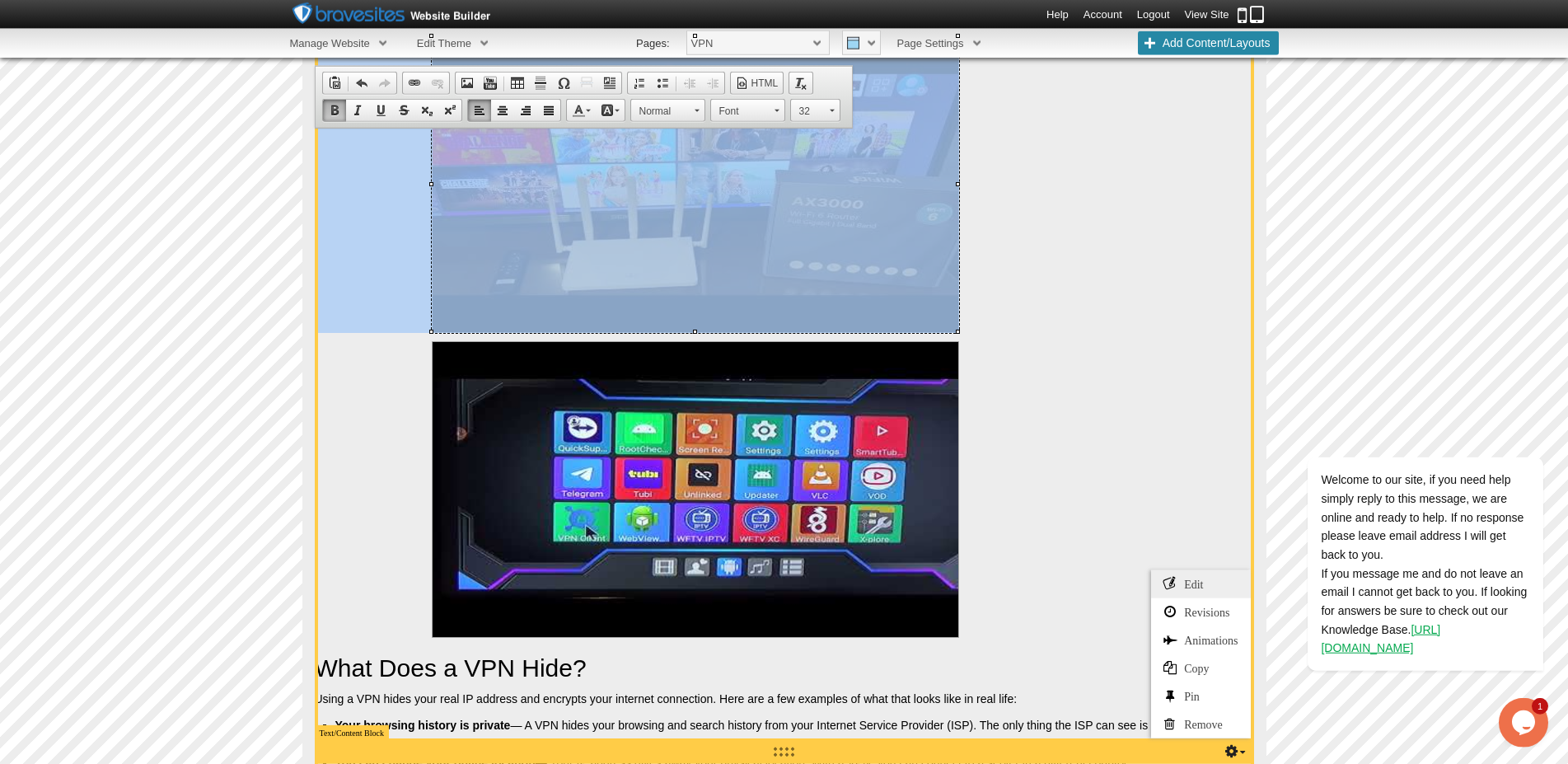
click at [1189, 591] on link "Edit" at bounding box center [1201, 584] width 98 height 28
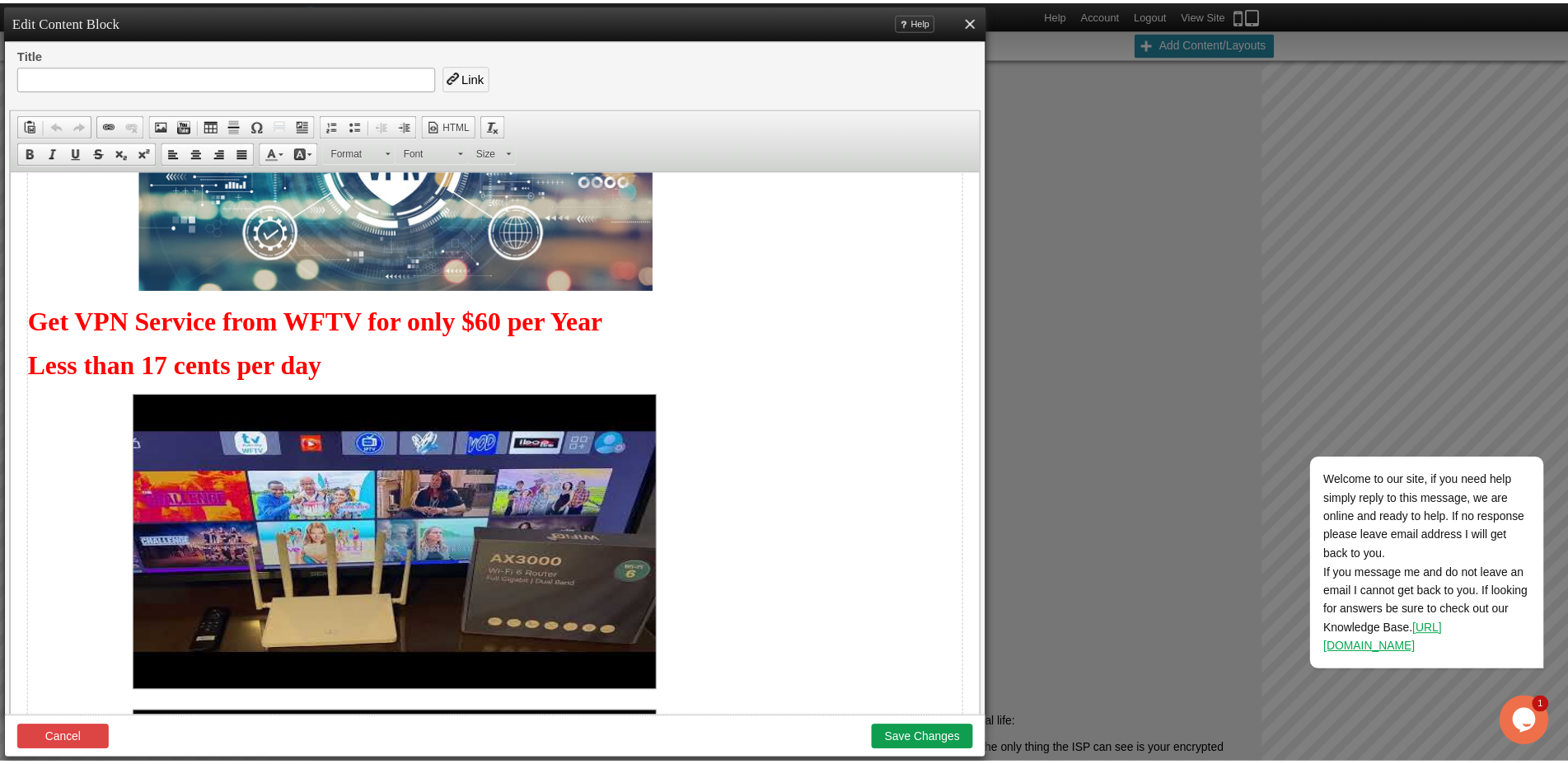
scroll to position [381, 0]
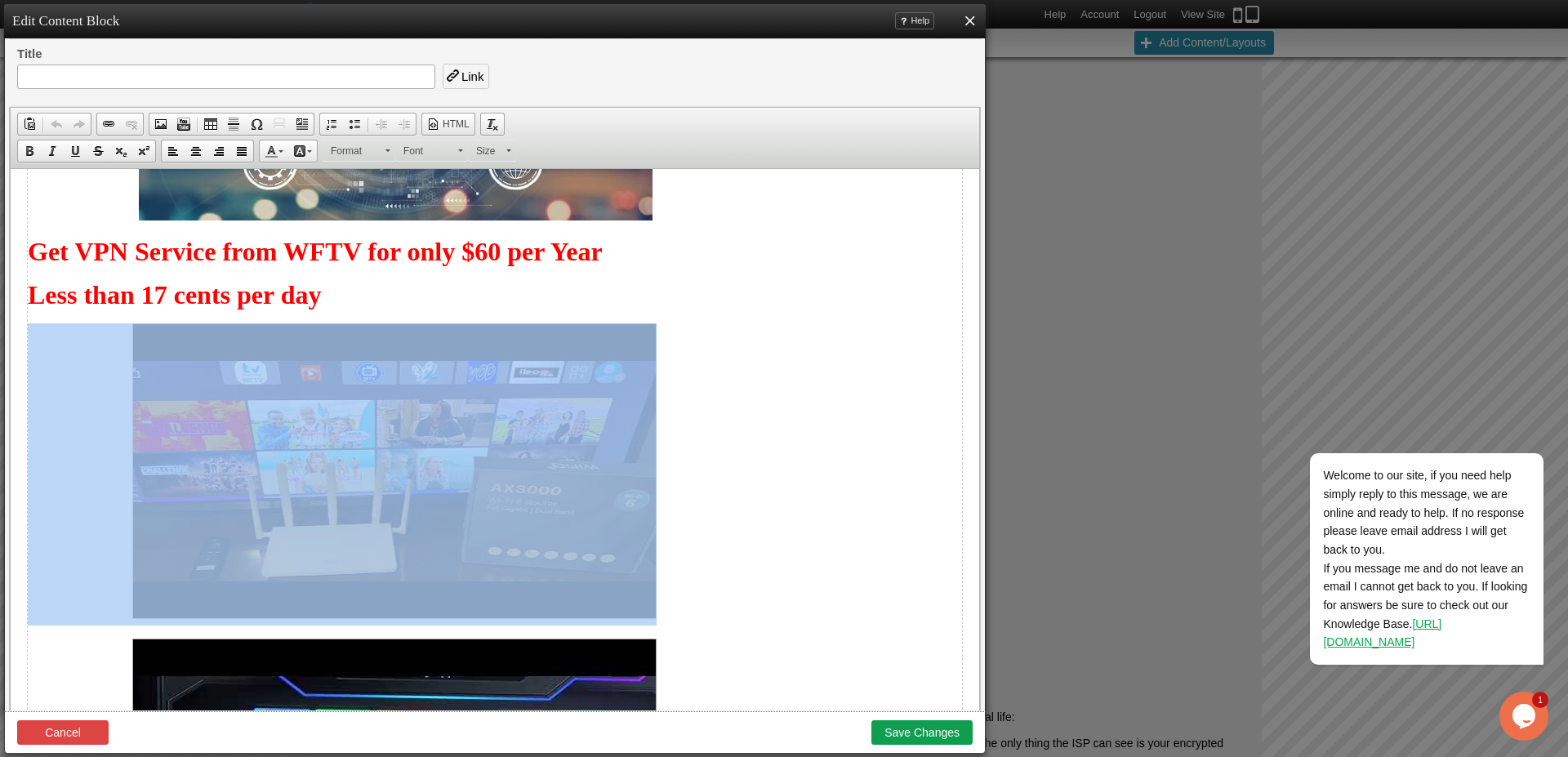
click at [359, 464] on img at bounding box center [394, 471] width 524 height 295
click at [187, 126] on span at bounding box center [183, 124] width 13 height 13
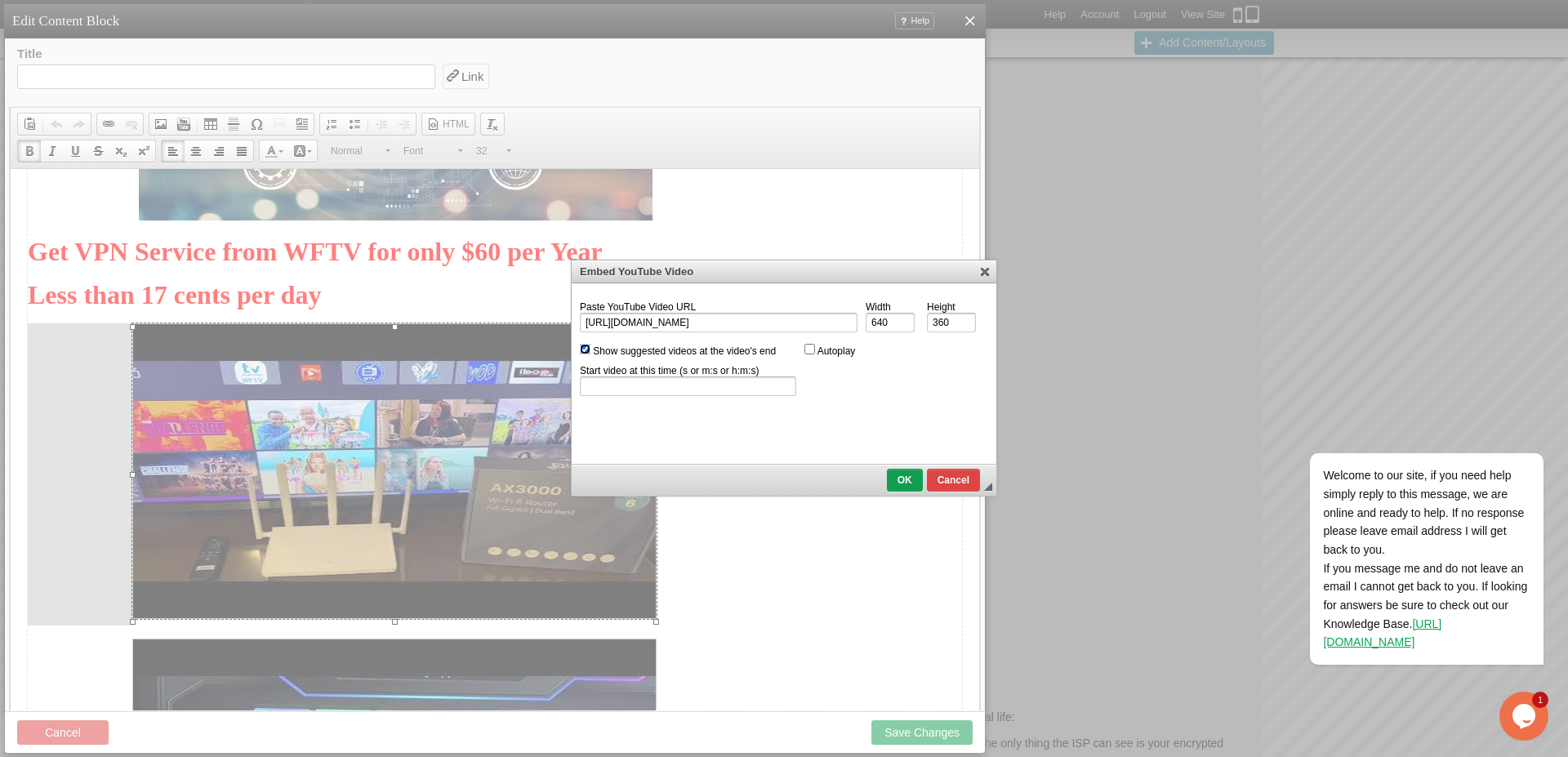
click at [586, 350] on input "Show suggested videos at the video's end" at bounding box center [585, 350] width 11 height 11
checkbox input "false"
click at [898, 481] on span "OK" at bounding box center [905, 480] width 33 height 12
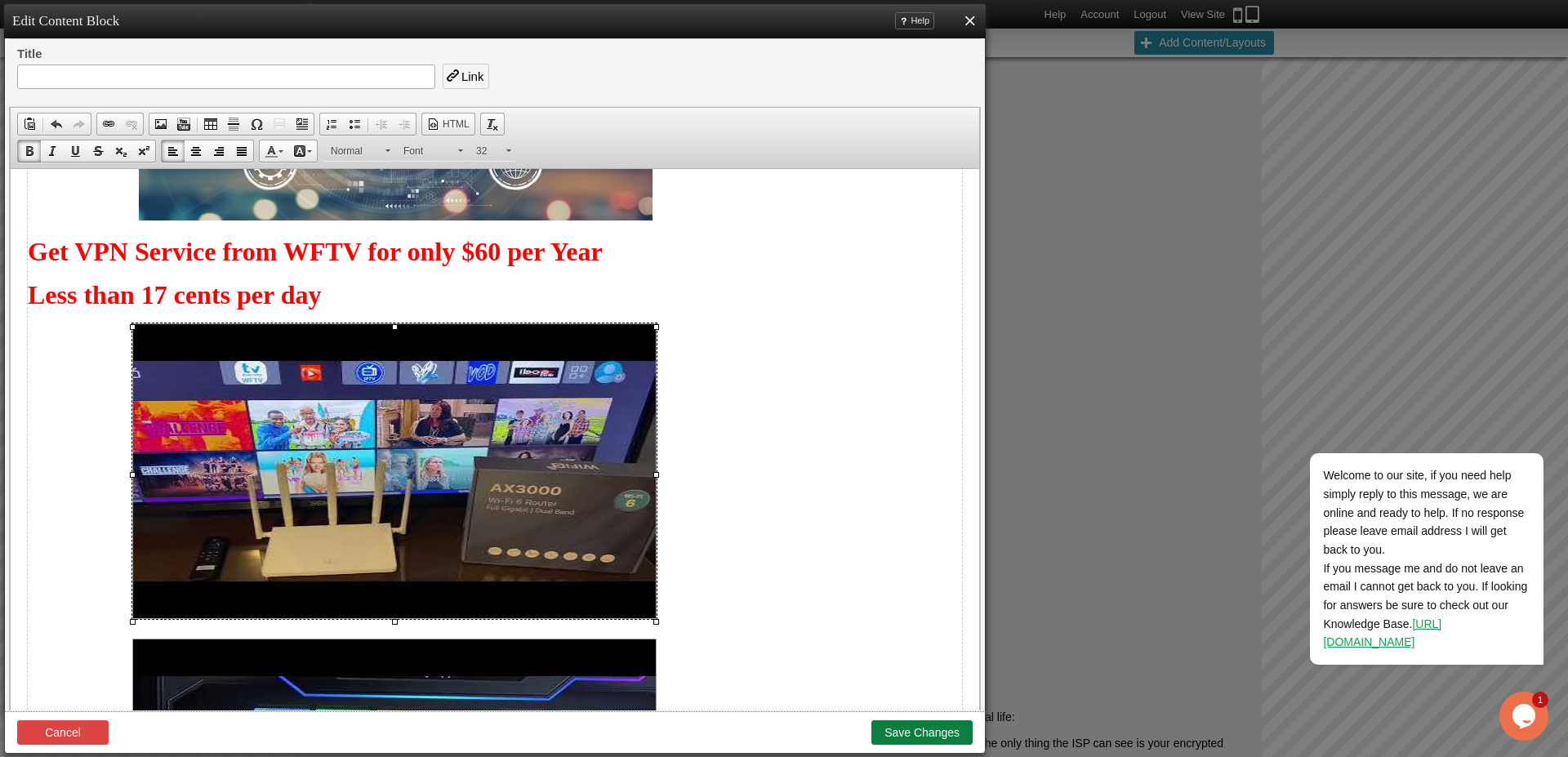
click at [910, 729] on button "Save Changes" at bounding box center [922, 732] width 101 height 24
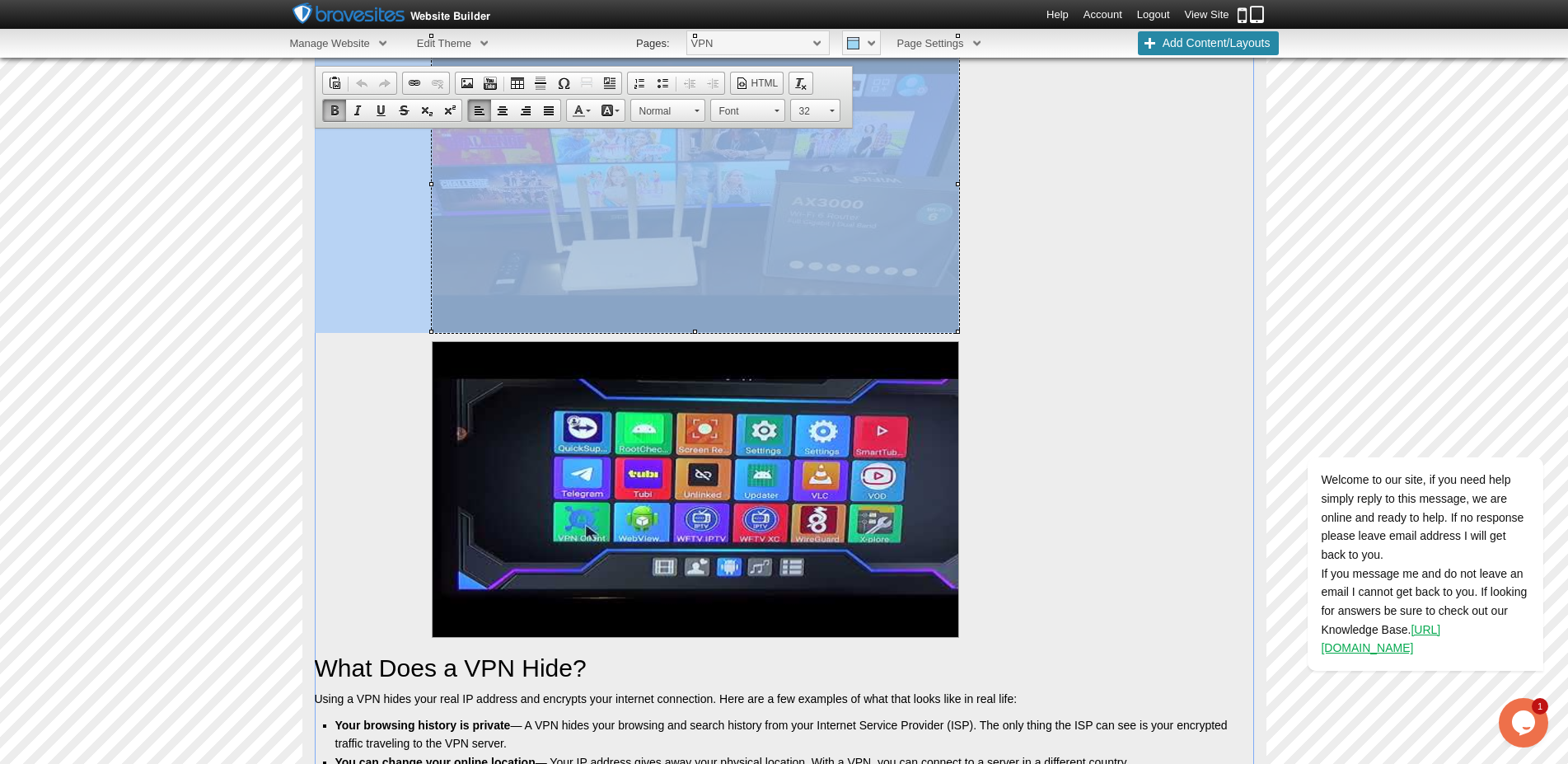
click at [691, 255] on img "false" at bounding box center [696, 184] width 528 height 296
click at [1202, 13] on link "View Site" at bounding box center [1207, 15] width 45 height 13
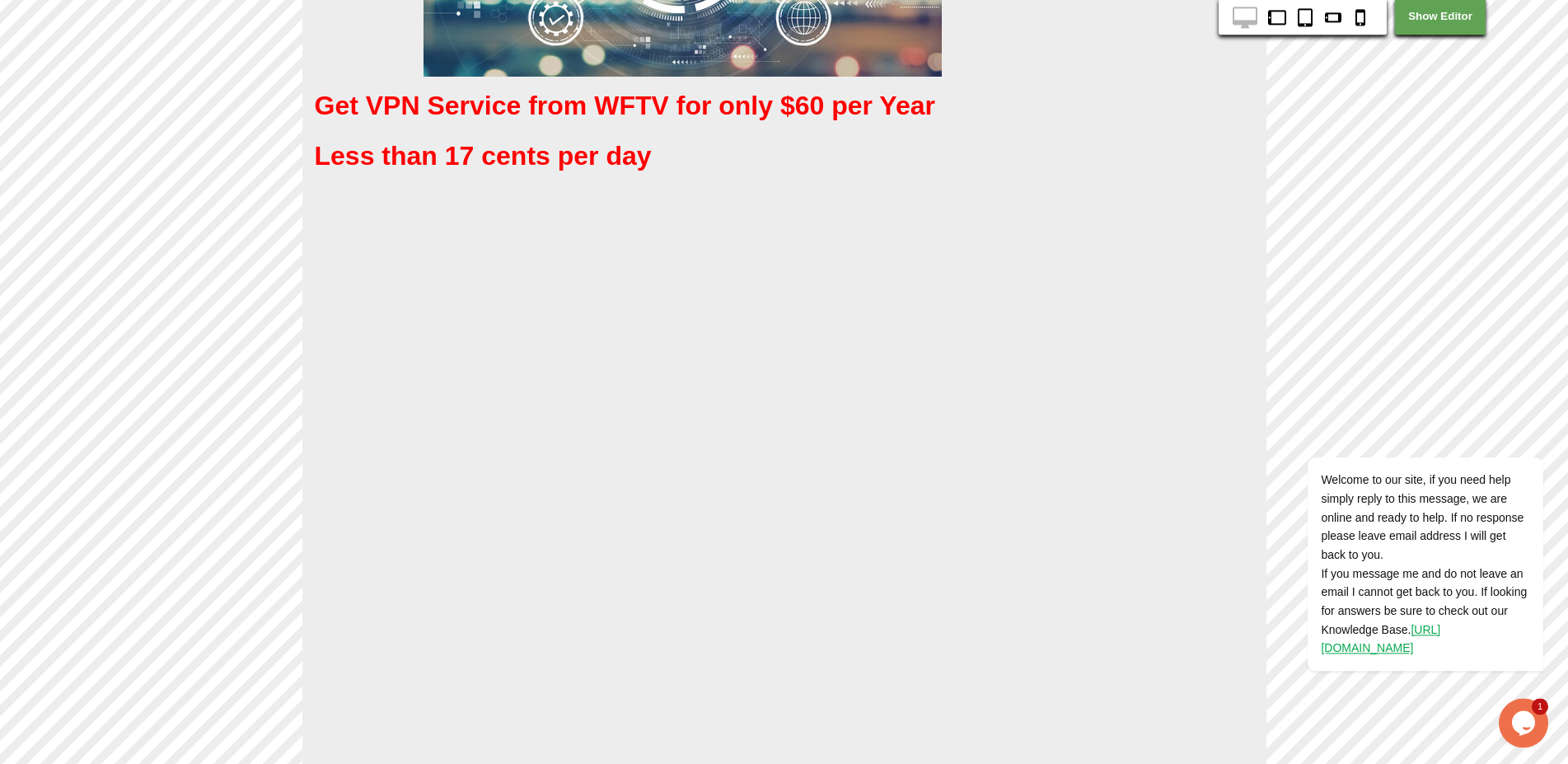
scroll to position [859, 0]
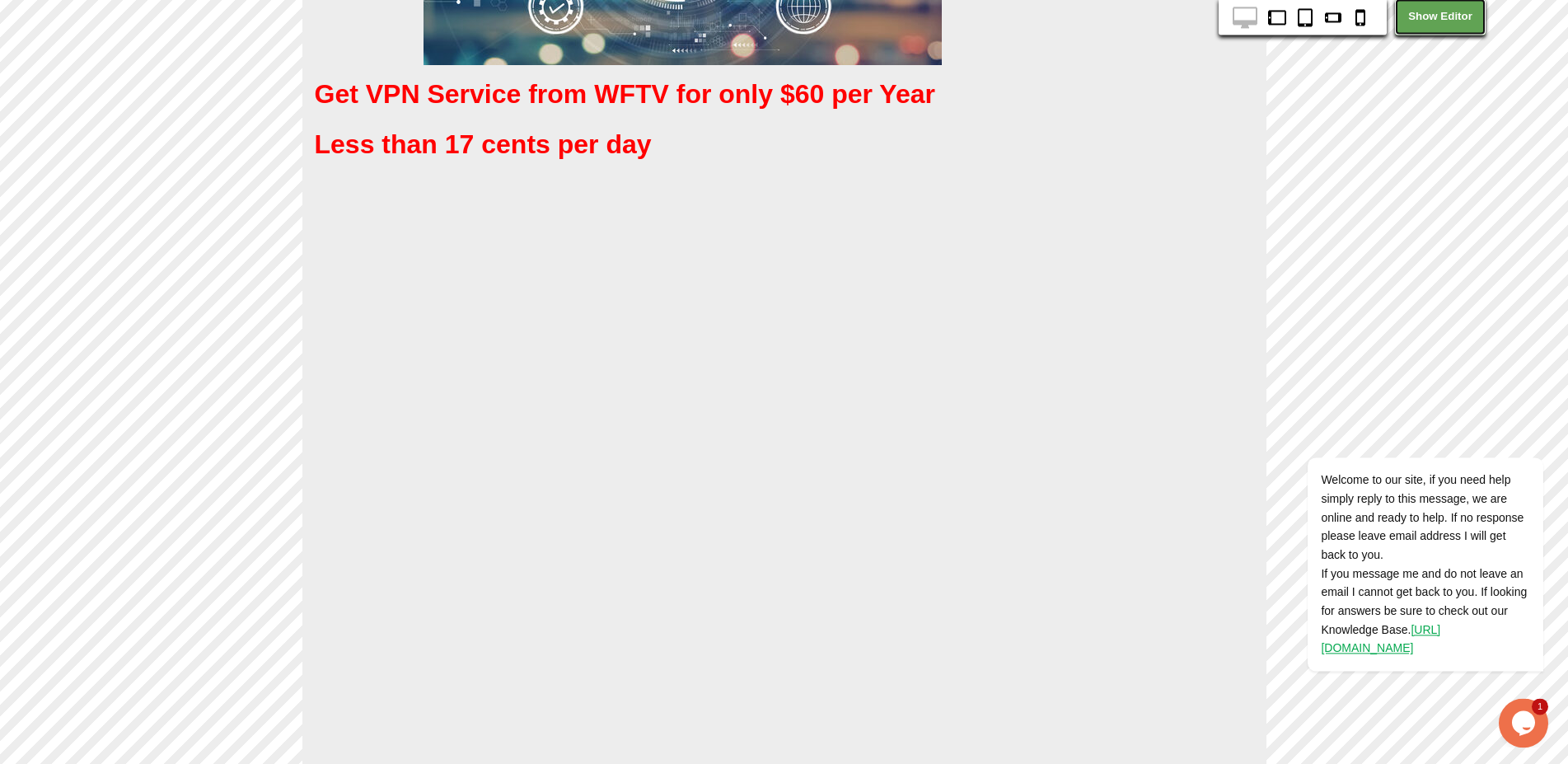
click at [1439, 22] on link "Show Editor" at bounding box center [1440, 16] width 90 height 36
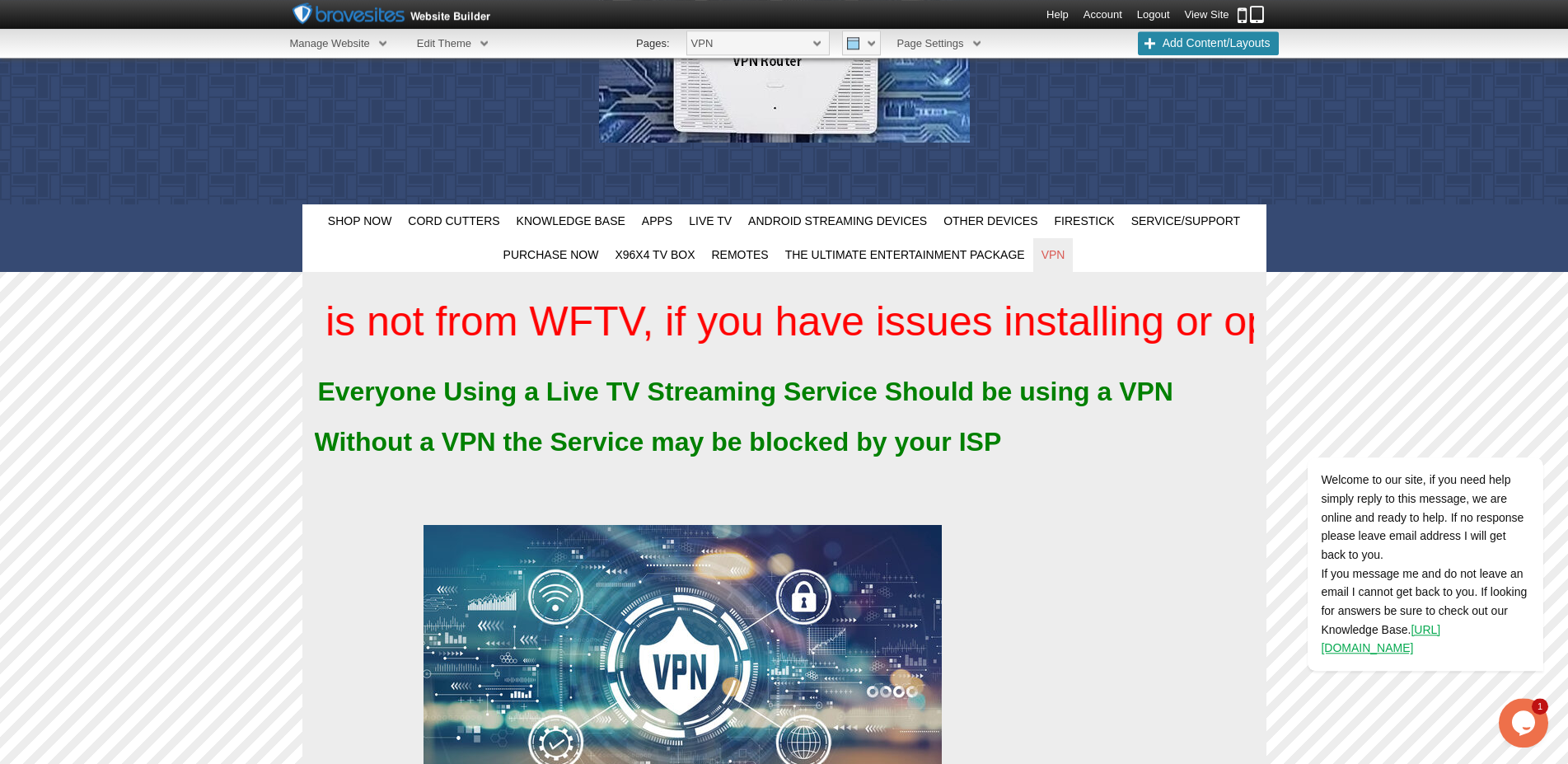
scroll to position [161, 0]
